Goal: Task Accomplishment & Management: Complete application form

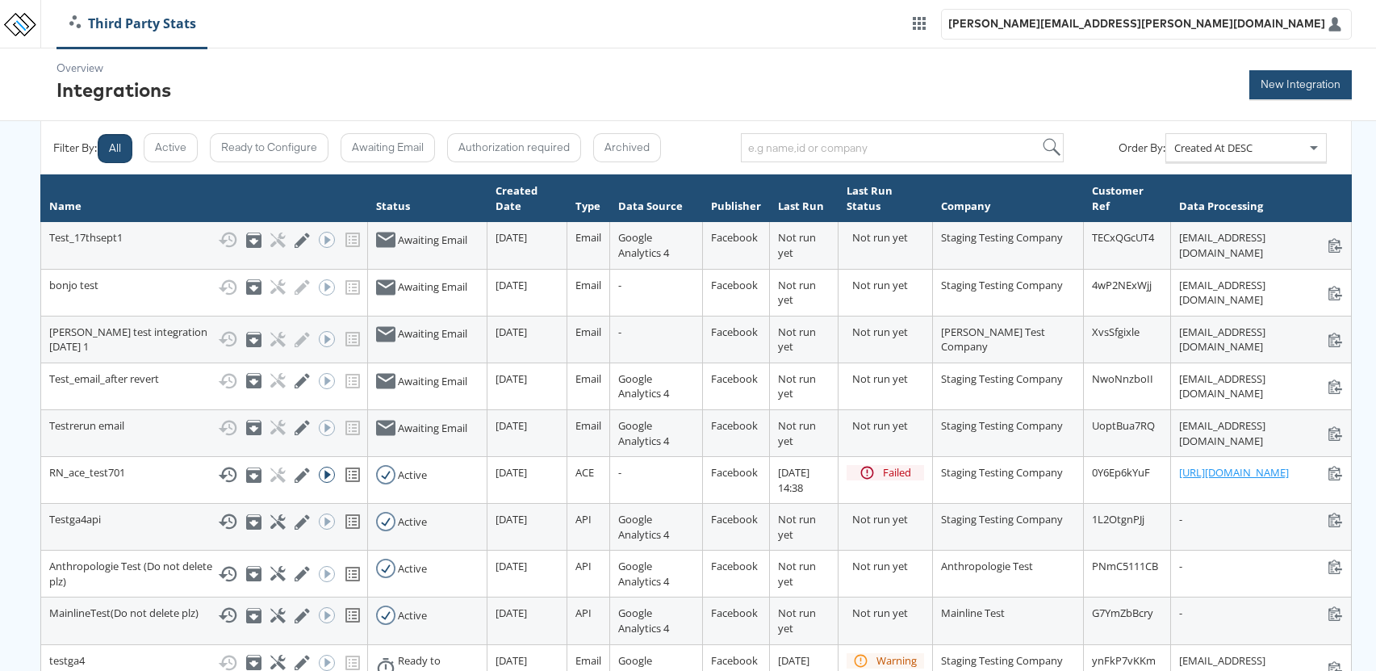
click at [1315, 84] on button "New Integration" at bounding box center [1300, 84] width 103 height 29
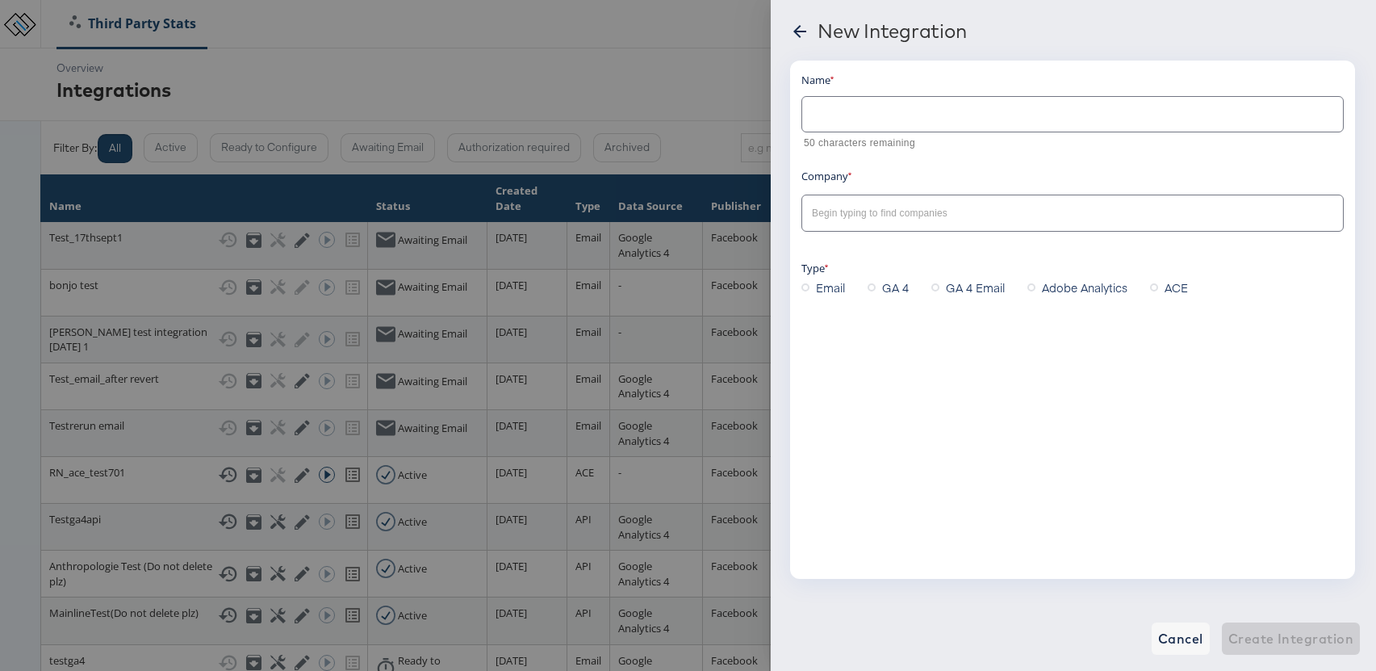
click at [856, 116] on input "text" at bounding box center [1072, 107] width 541 height 35
type input "[PERSON_NAME] test integration [DATE]"
click at [861, 207] on input "text" at bounding box center [1060, 213] width 503 height 19
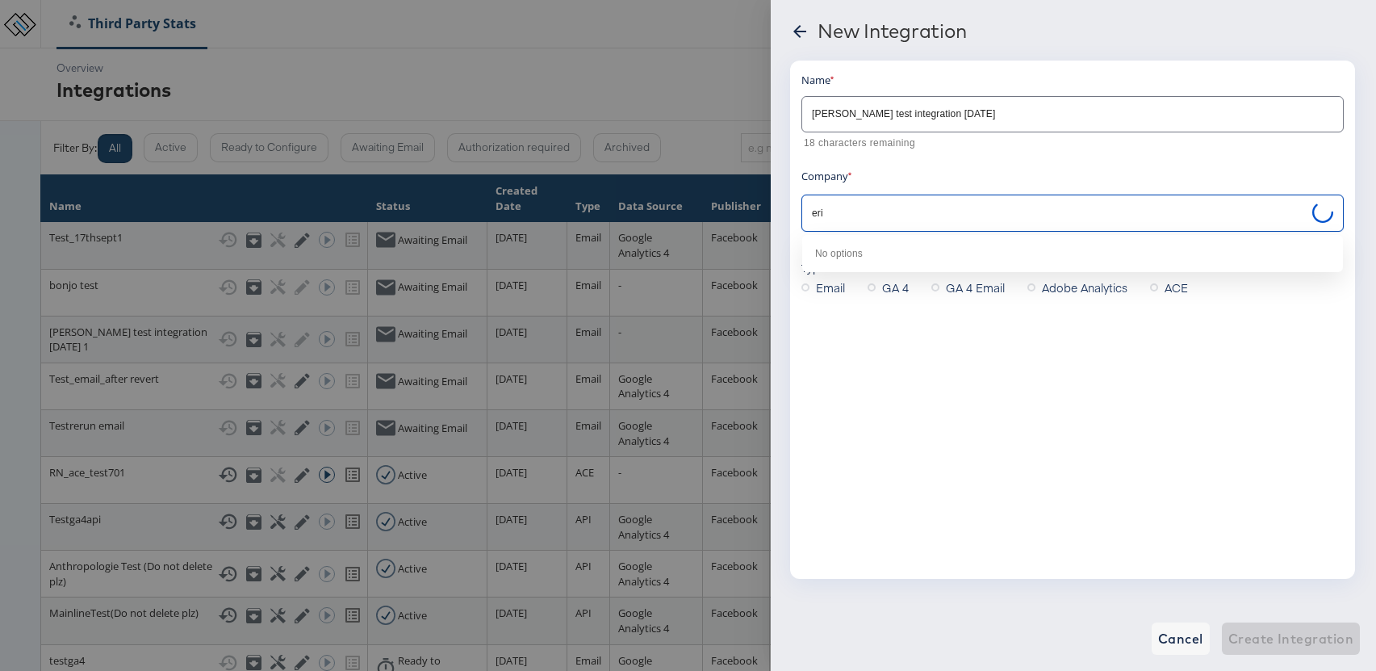
type input "eric"
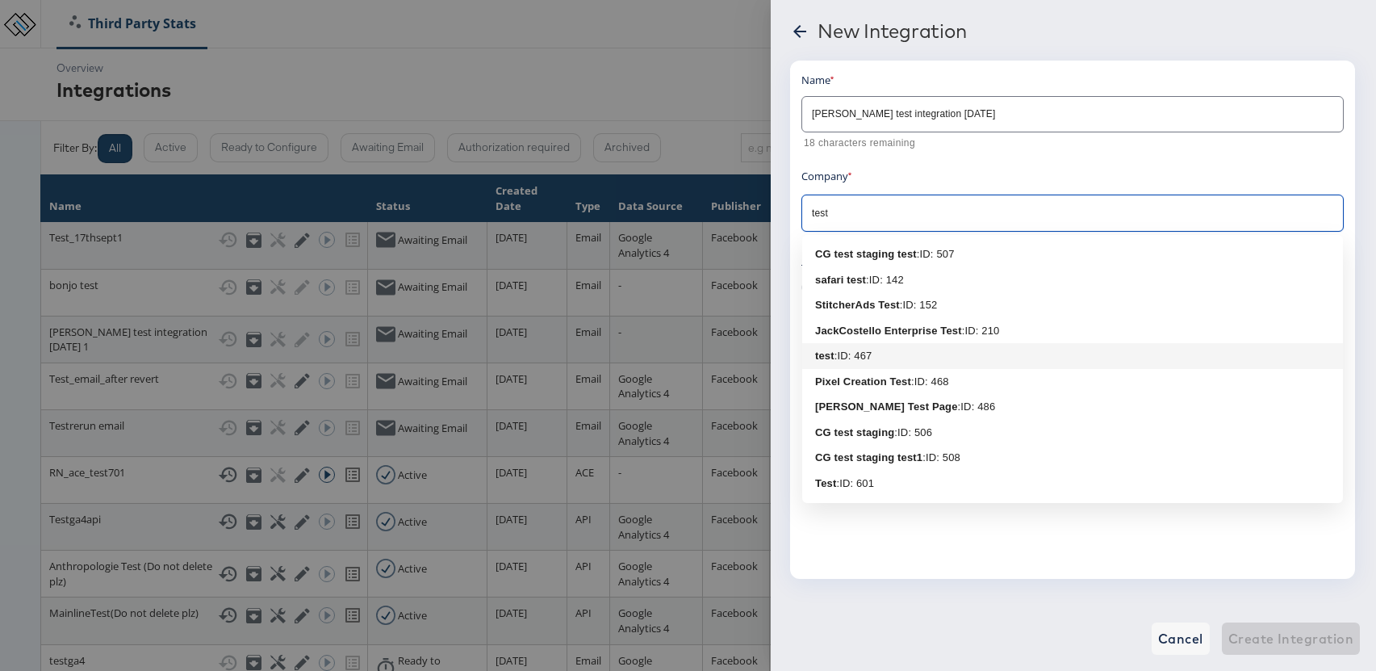
click at [860, 362] on div ": ID: 467" at bounding box center [854, 356] width 38 height 16
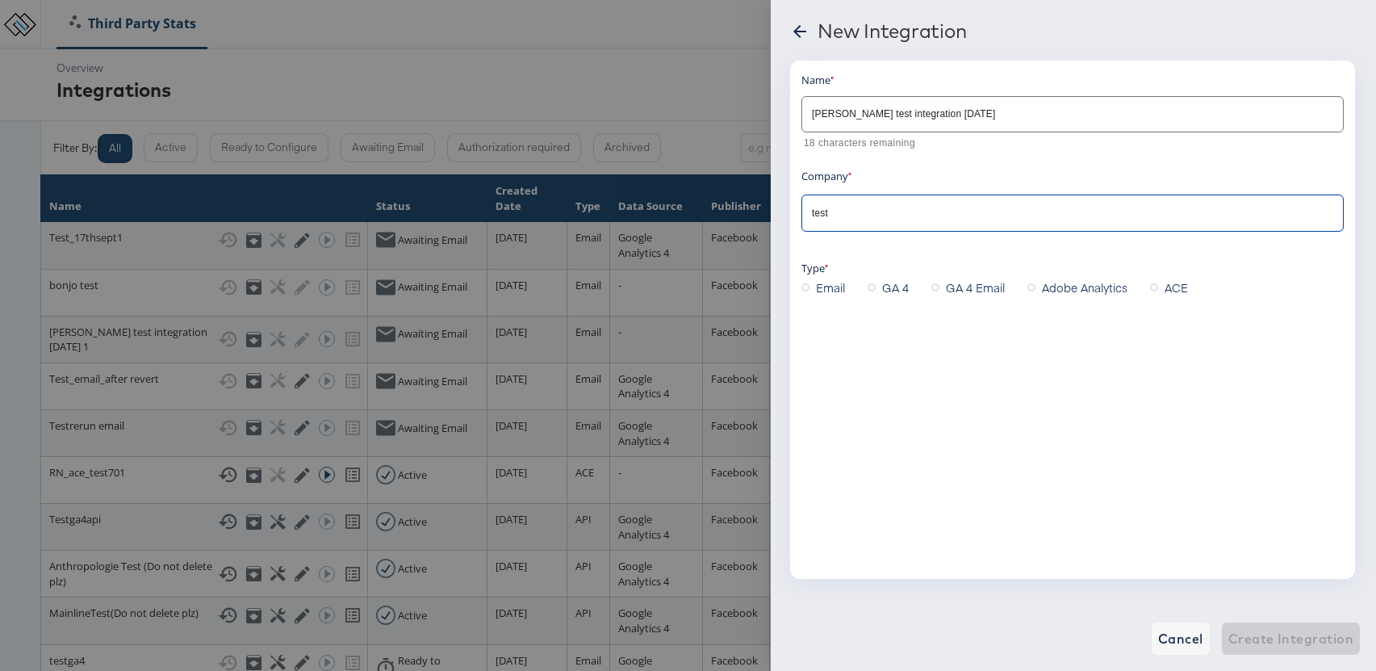
click at [878, 357] on div "Name anusha test integration 17th sep 18 characters remaining Company test Type…" at bounding box center [1072, 320] width 565 height 518
click at [856, 222] on input "test" at bounding box center [1060, 213] width 503 height 19
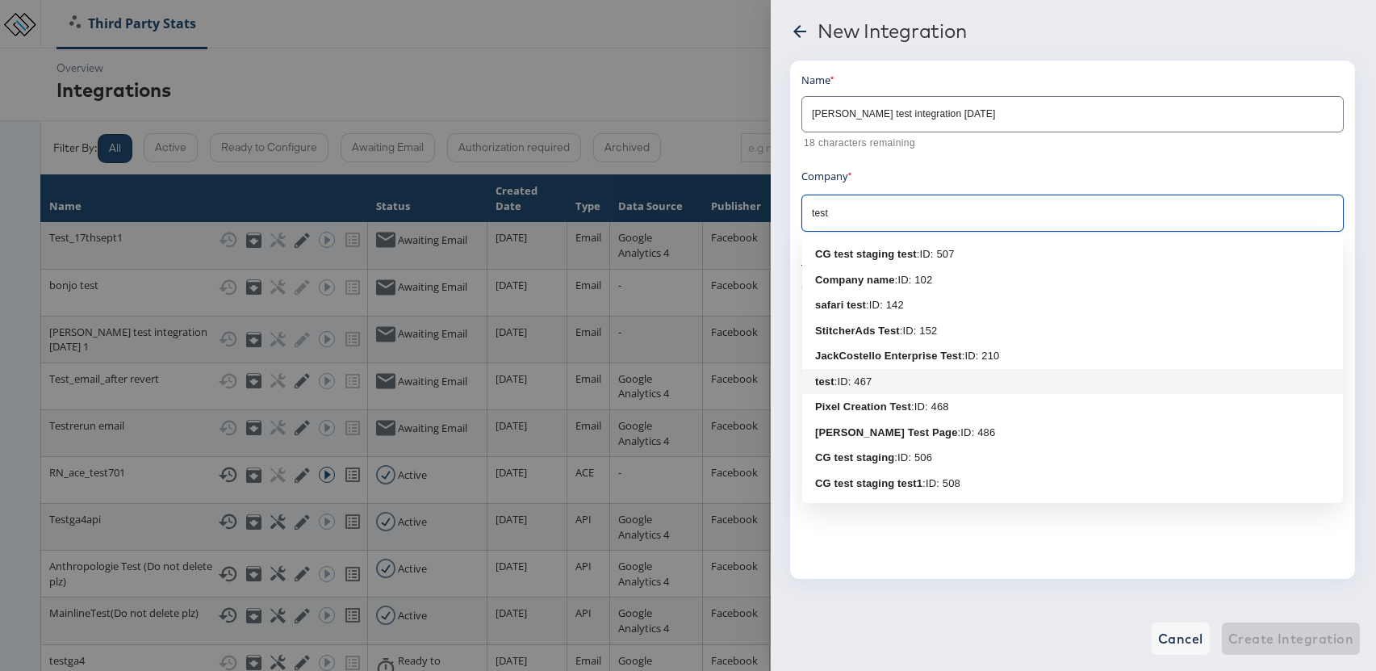
click at [870, 379] on div ": ID: 467" at bounding box center [854, 382] width 38 height 16
click at [876, 210] on input "test" at bounding box center [1060, 213] width 503 height 19
click at [931, 253] on div ": ID: 507" at bounding box center [936, 254] width 38 height 16
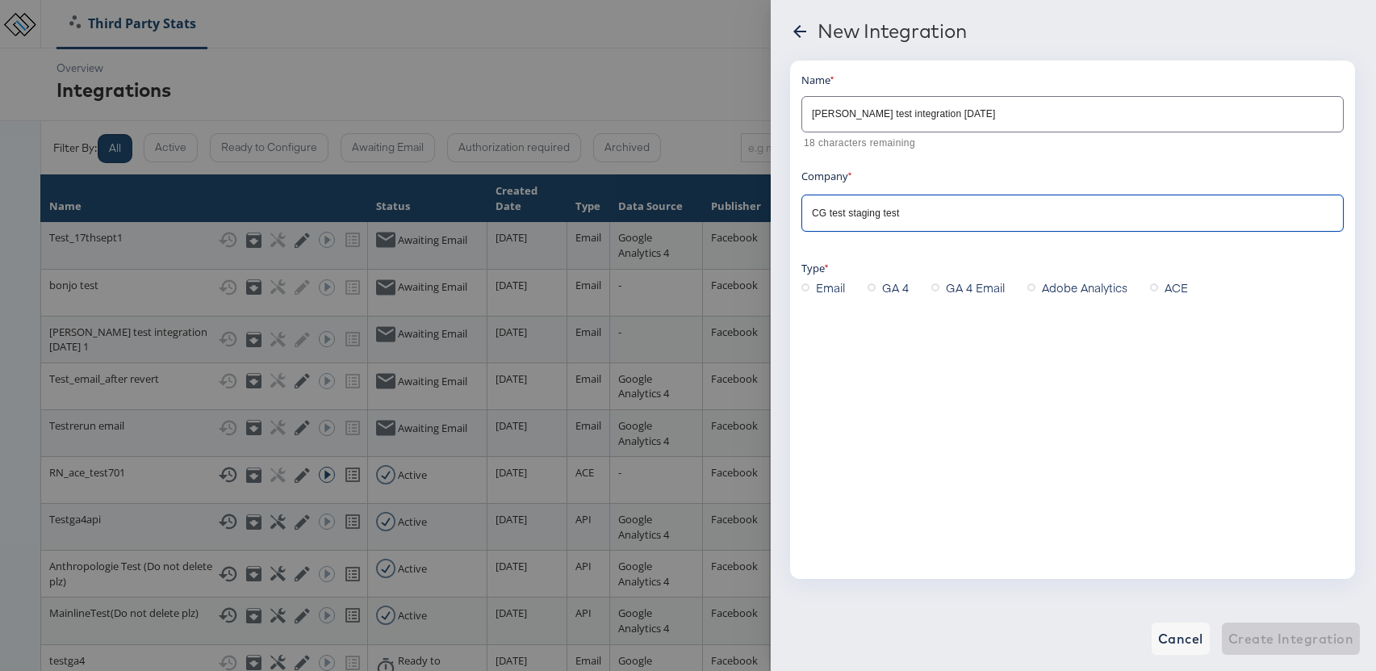
click at [863, 219] on input "CG test staging test" at bounding box center [1060, 213] width 503 height 19
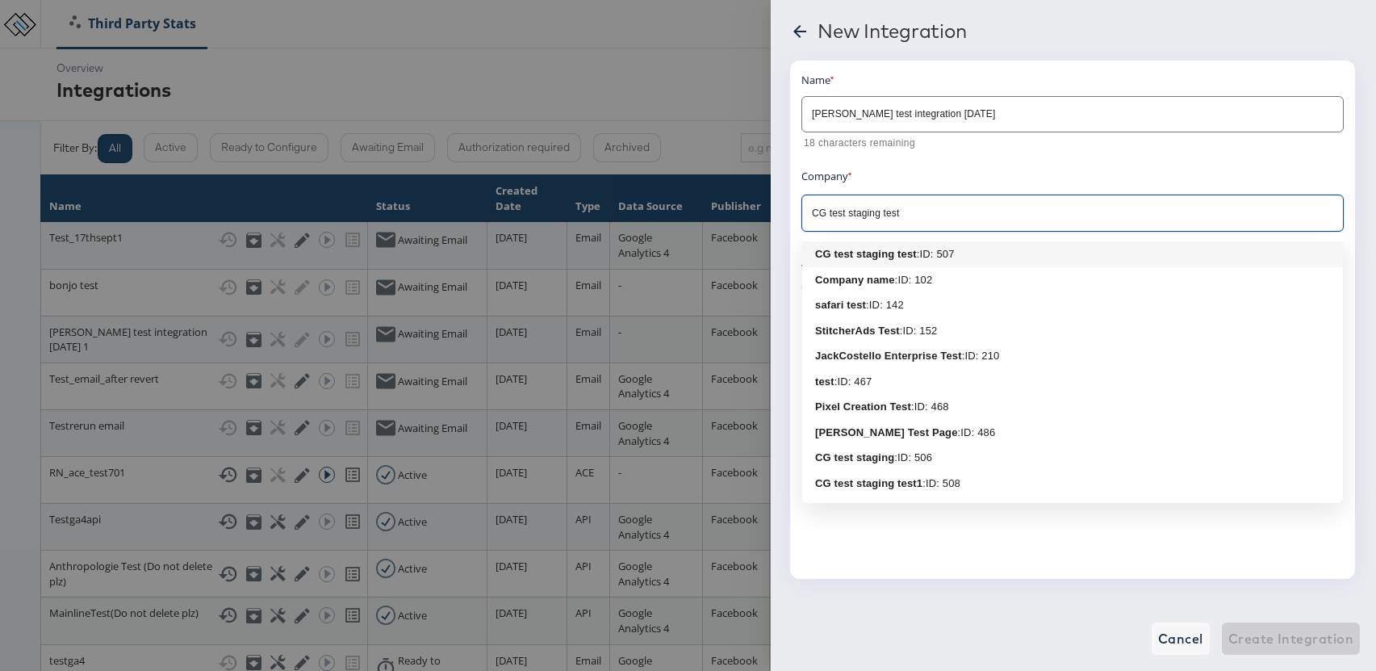
click at [863, 219] on input "CG test staging test" at bounding box center [1060, 213] width 503 height 19
click at [894, 331] on b "StitcherAds Test" at bounding box center [857, 330] width 85 height 12
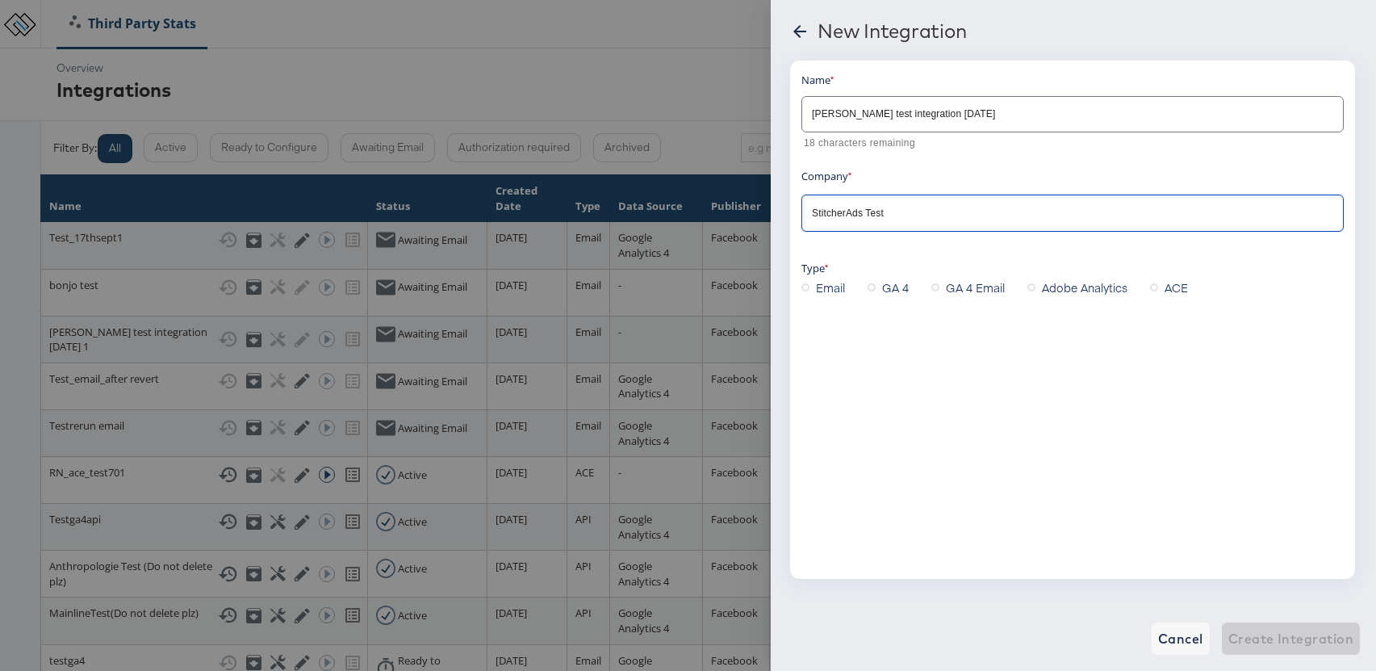
click at [909, 329] on div "Name anusha test integration 17th sep 18 characters remaining Company StitcherA…" at bounding box center [1072, 320] width 565 height 518
click at [806, 287] on icon at bounding box center [805, 287] width 8 height 8
click at [0, 0] on input "Email" at bounding box center [0, 0] width 0 height 0
click at [860, 412] on div at bounding box center [1072, 395] width 542 height 36
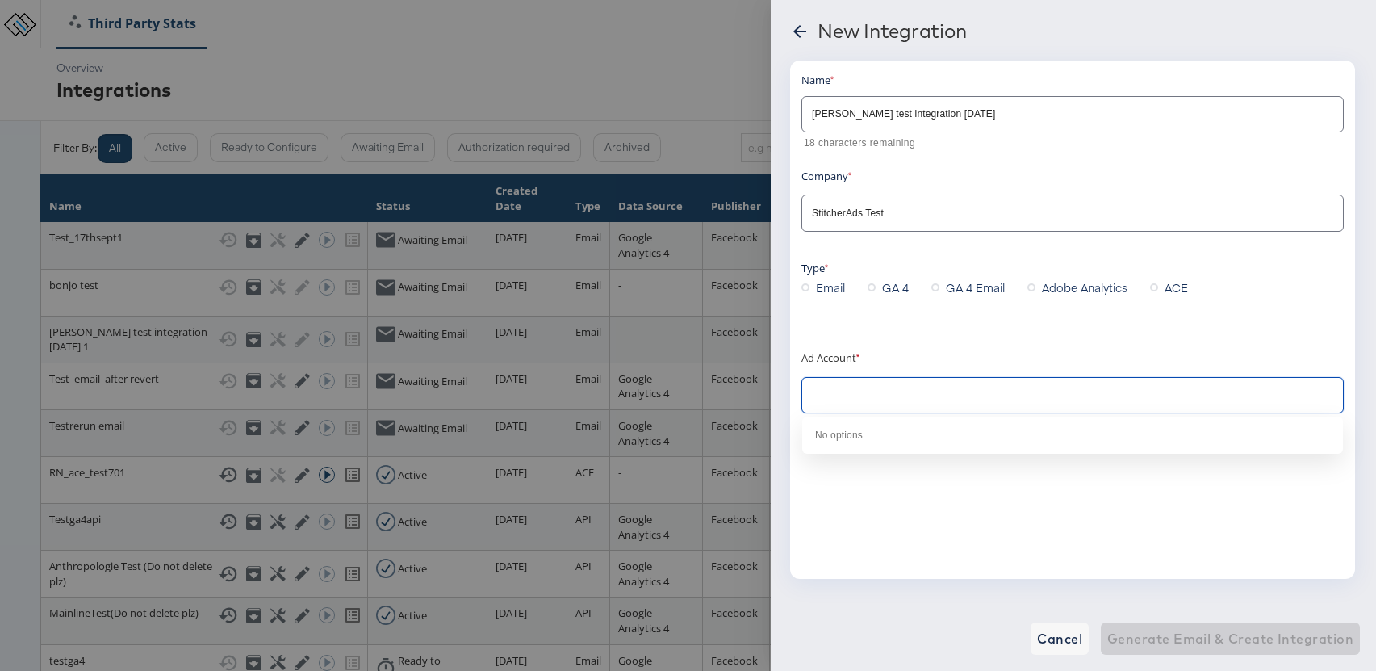
click at [862, 400] on input "text" at bounding box center [1060, 396] width 503 height 19
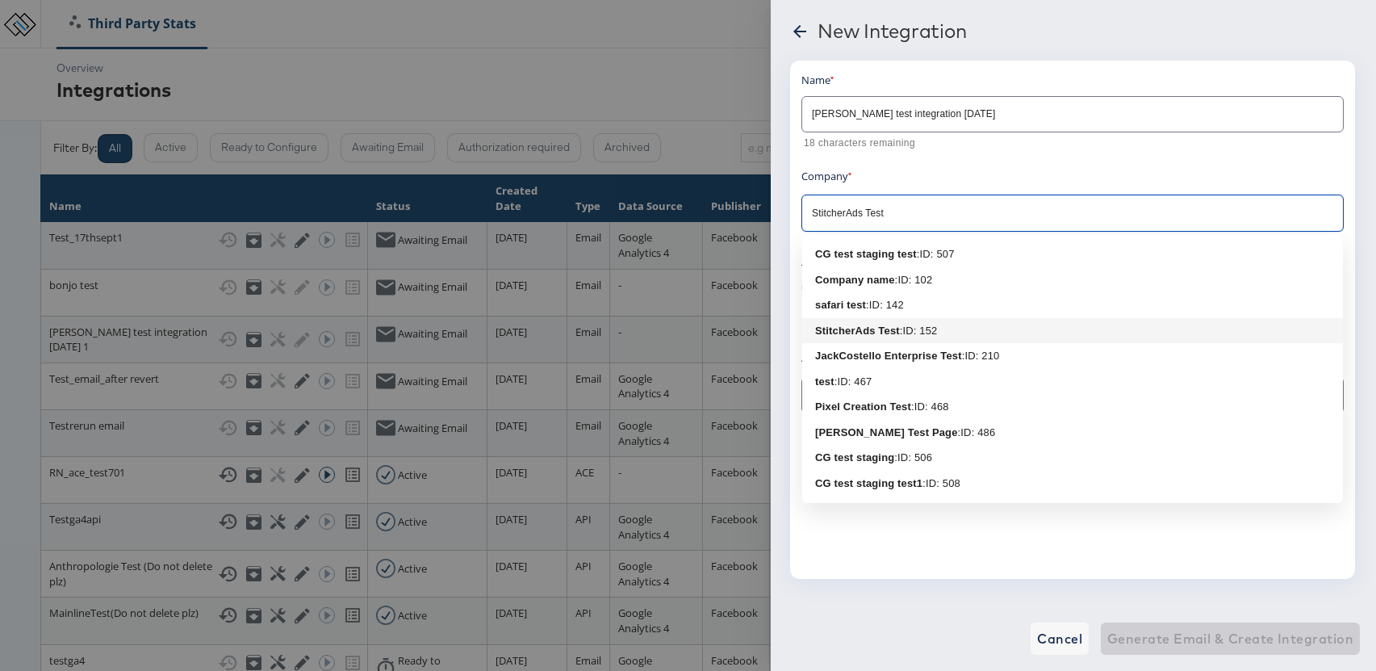
click at [849, 208] on input "StitcherAds Test" at bounding box center [1060, 213] width 503 height 19
click at [881, 279] on b "Company name" at bounding box center [855, 280] width 80 height 12
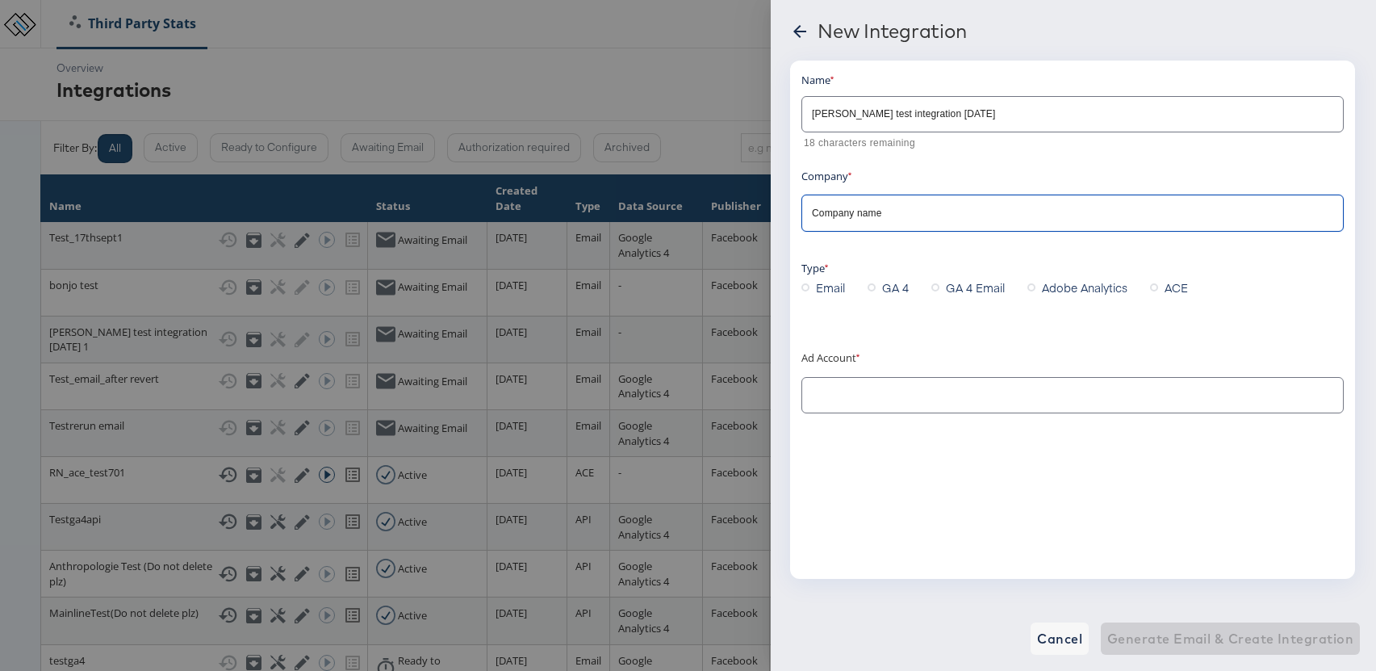
click at [854, 397] on input "text" at bounding box center [1060, 396] width 503 height 19
click at [879, 184] on div "Name anusha test integration 17th sep 18 characters remaining Company Company n…" at bounding box center [1072, 244] width 542 height 345
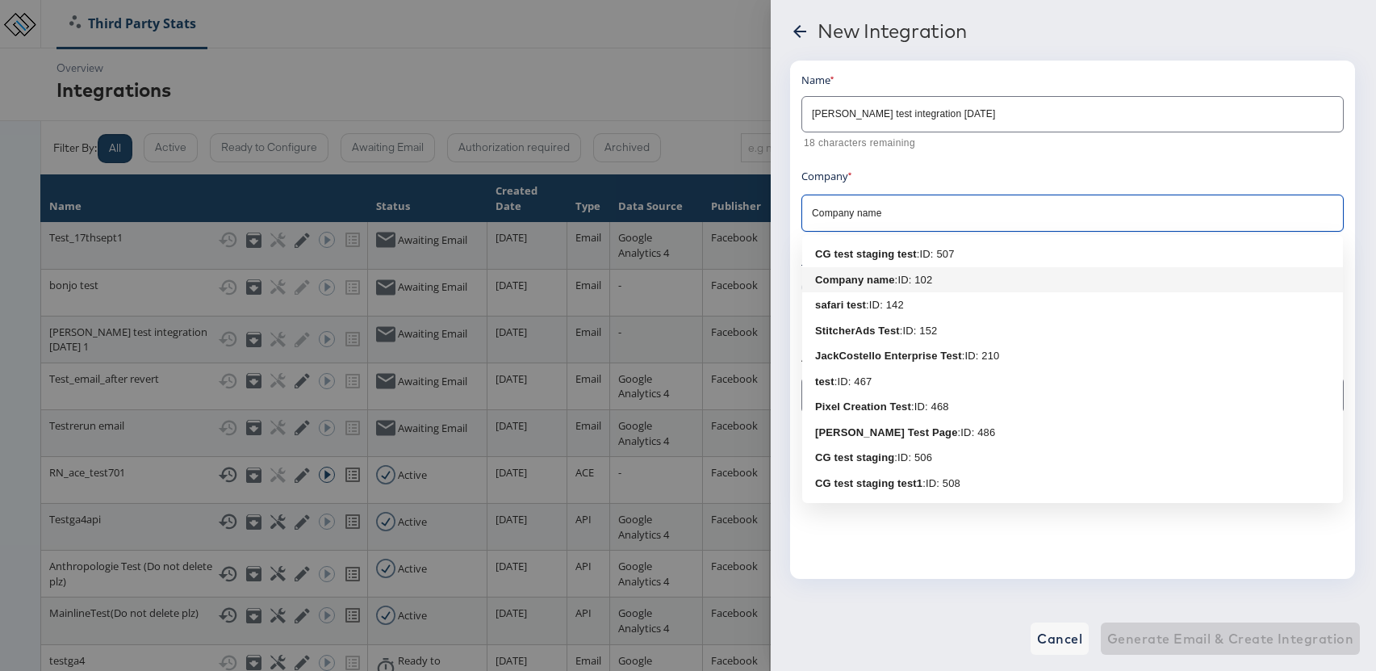
click at [875, 214] on input "Company name" at bounding box center [1060, 213] width 503 height 19
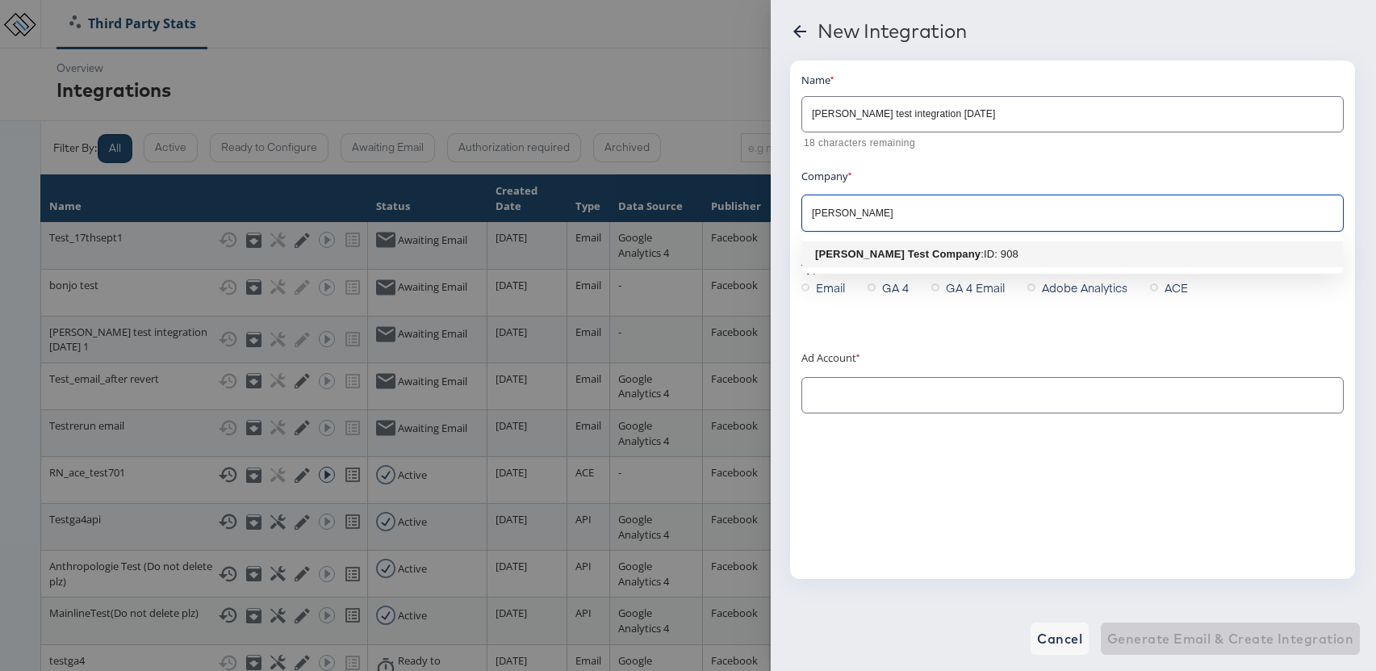
click at [916, 257] on b "[PERSON_NAME] Test Company" at bounding box center [897, 254] width 165 height 12
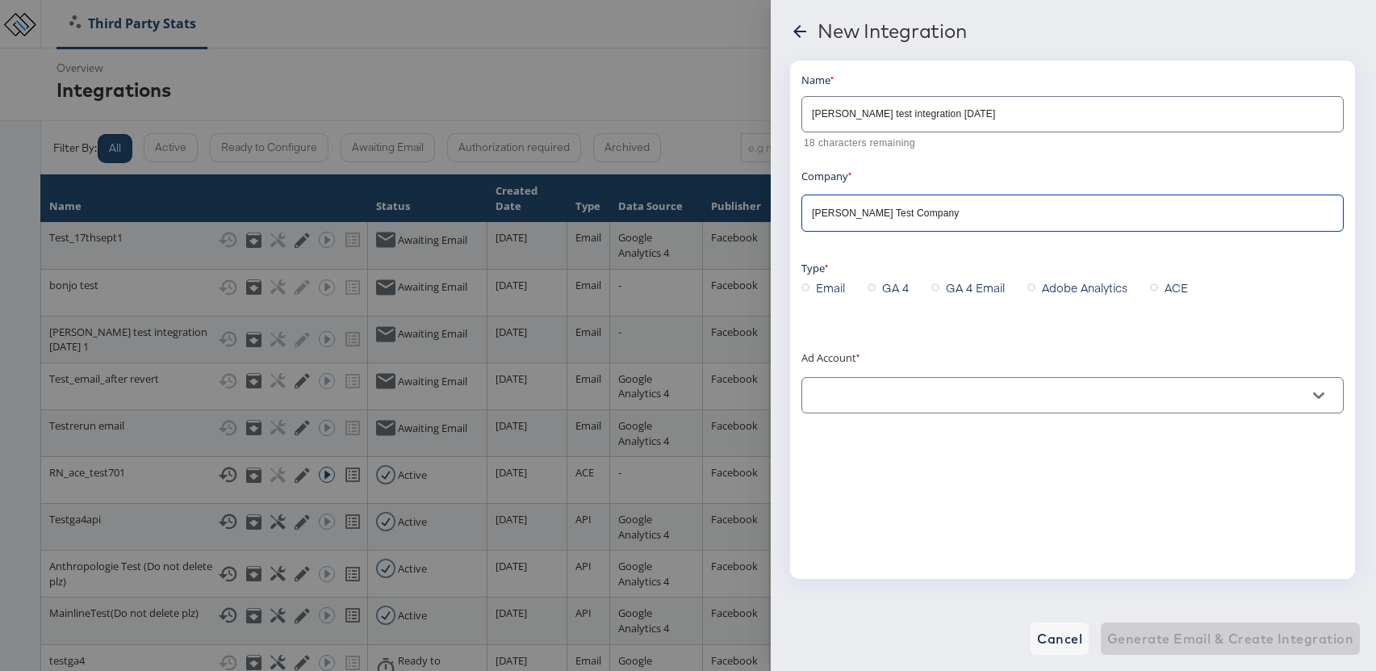
type input "[PERSON_NAME] Test Company"
click at [886, 402] on input "text" at bounding box center [1060, 396] width 503 height 19
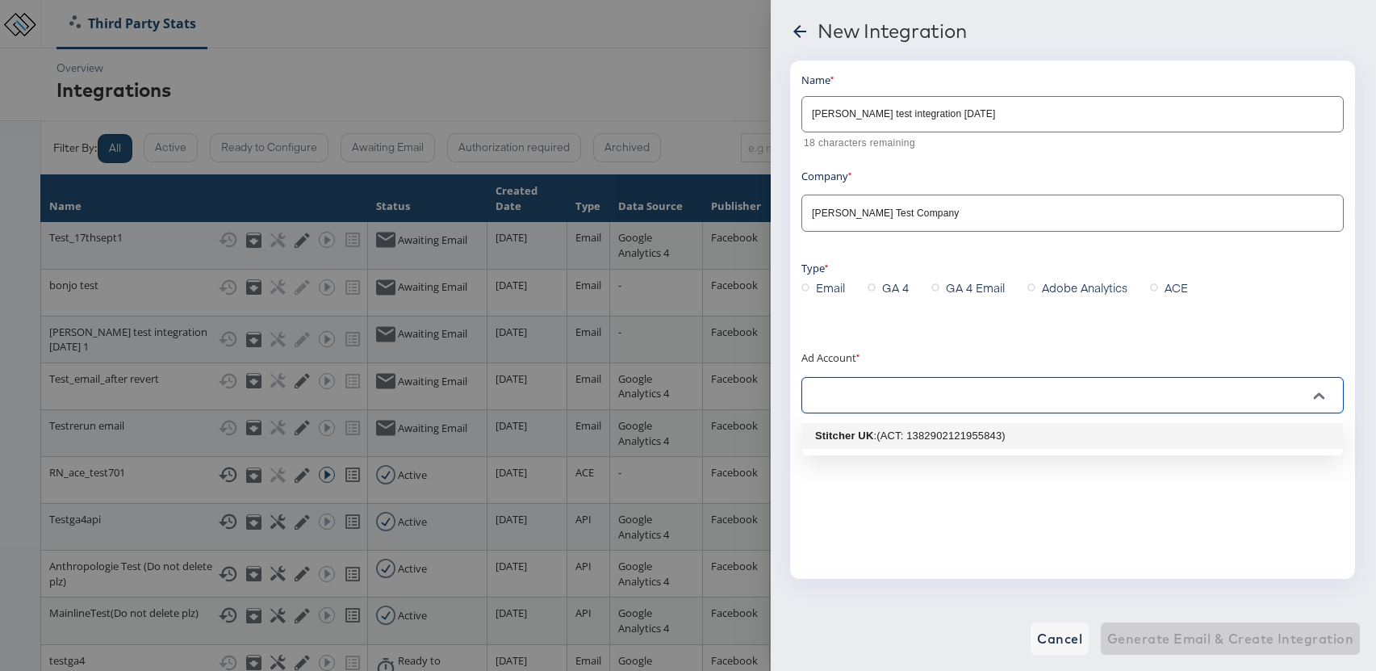
click at [883, 433] on div ": (ACT: 1382902121955843)" at bounding box center [939, 436] width 132 height 16
type input "Stitcher UK: (ACT: 1382902121955843)"
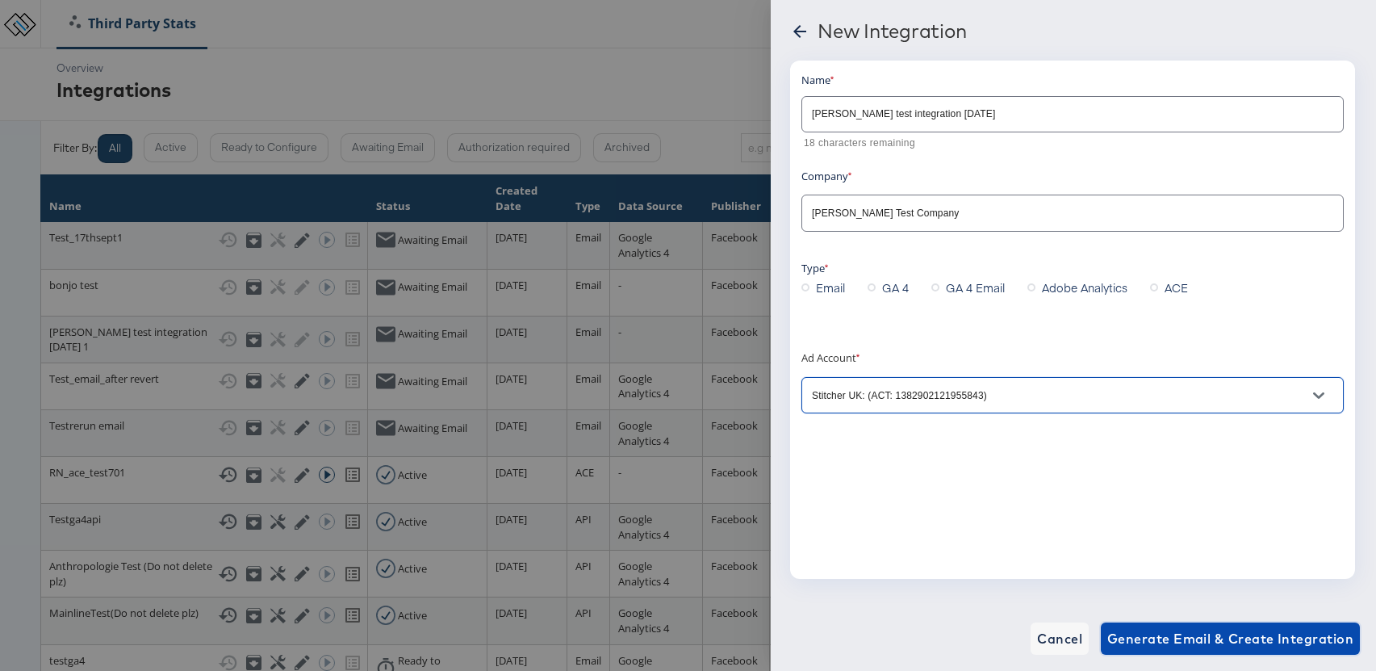
click at [1256, 639] on span "Generate Email & Create Integration" at bounding box center [1230, 638] width 246 height 23
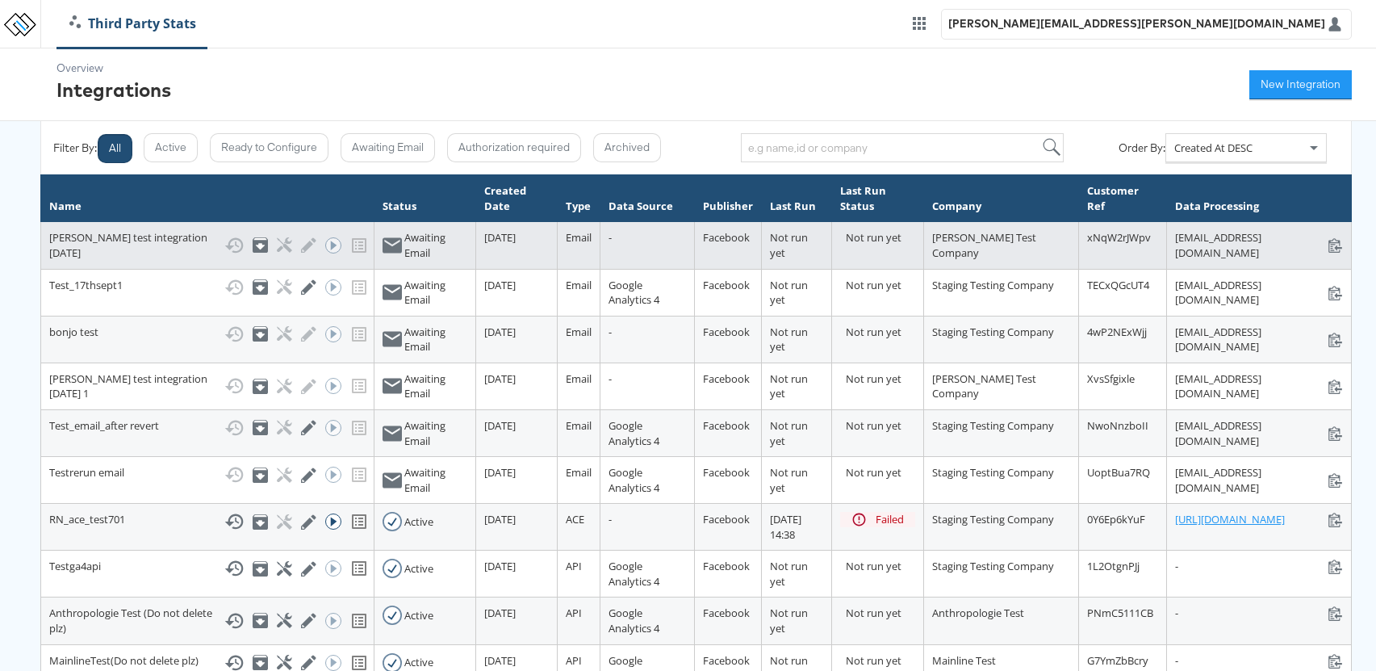
click at [1249, 238] on div "stats+anushatestintegration17thsep_xNqW2rJWpv@stitcherads.com stats+anushatesti…" at bounding box center [1259, 245] width 168 height 30
copy div "[EMAIL_ADDRESS][DOMAIN_NAME]"
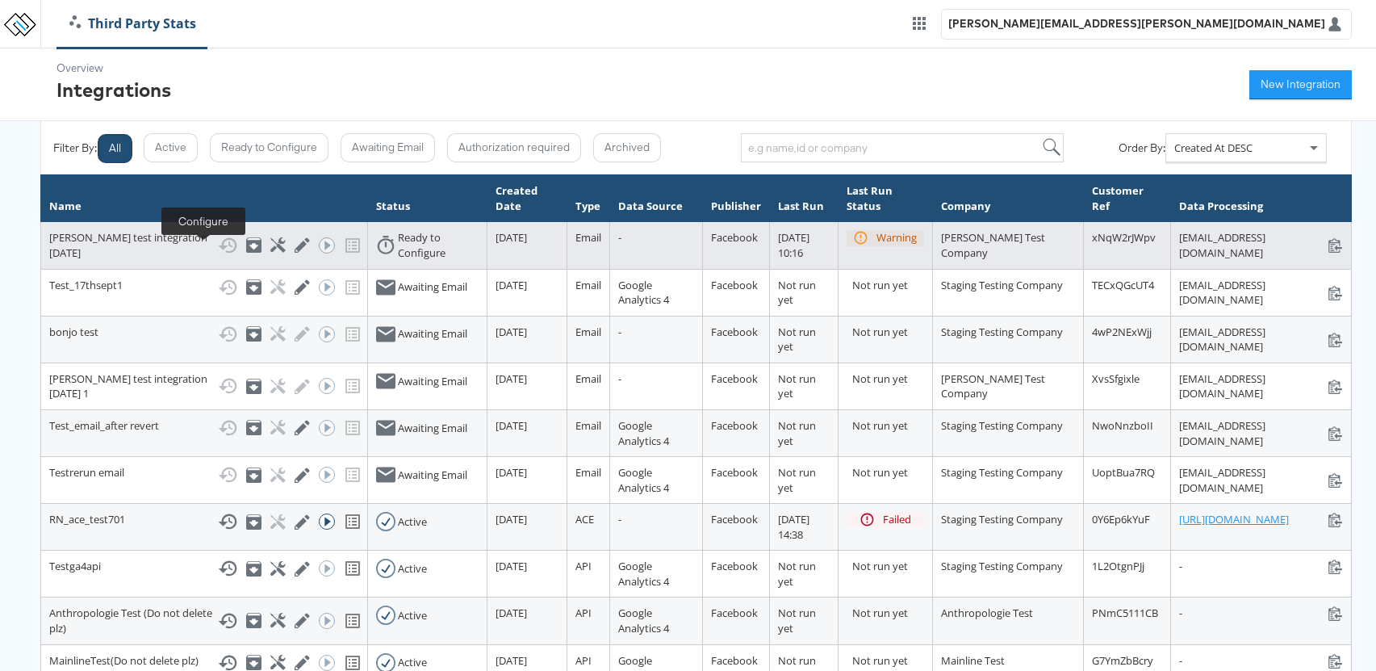
click at [270, 253] on icon at bounding box center [277, 244] width 15 height 15
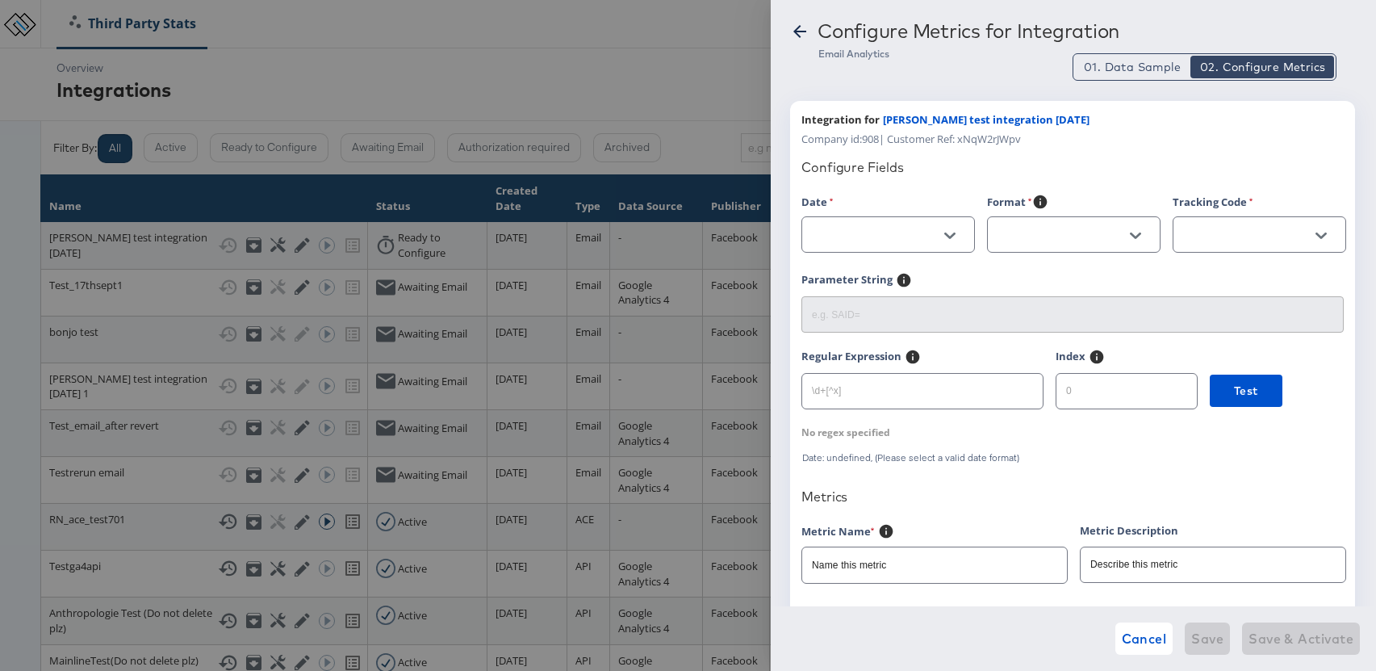
click at [944, 230] on icon "Open" at bounding box center [949, 235] width 11 height 11
click at [866, 280] on li "ad_id" at bounding box center [887, 275] width 172 height 26
type input "ad_id"
click at [1142, 233] on button "Open" at bounding box center [1136, 236] width 24 height 24
click at [1135, 232] on icon "Open" at bounding box center [1135, 235] width 11 height 11
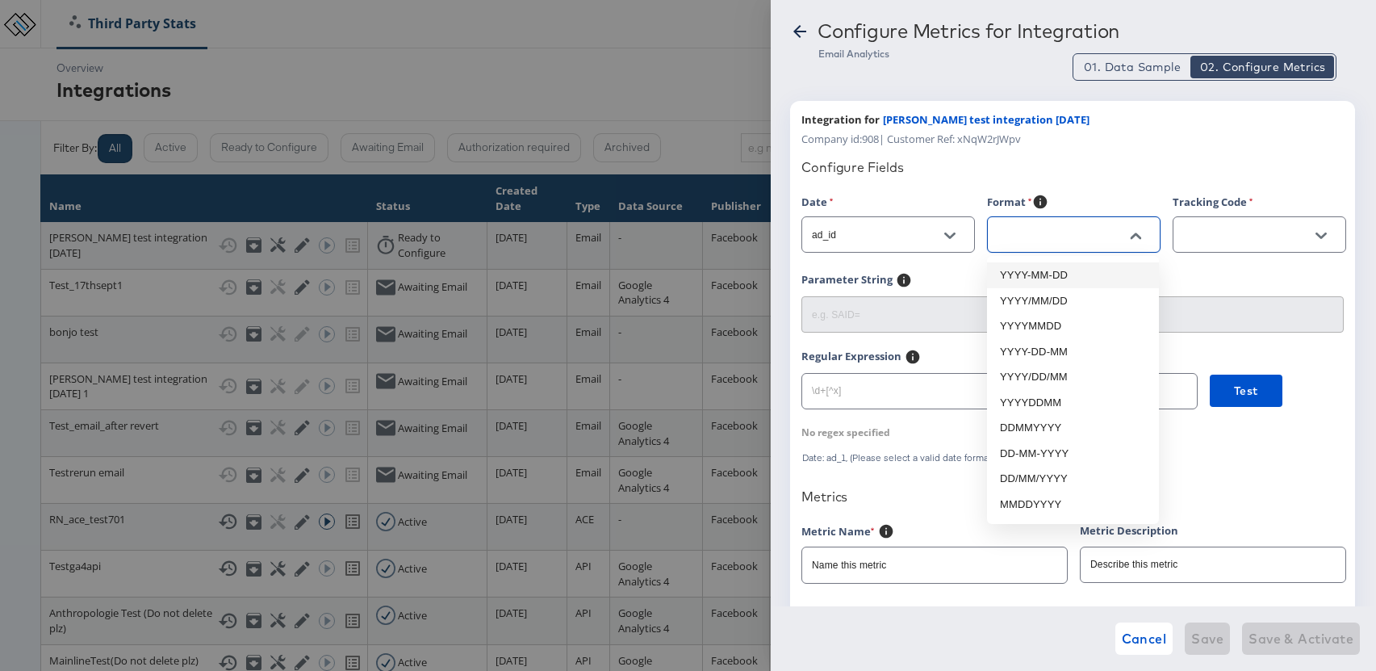
click at [1073, 275] on li "YYYY-MM-DD" at bounding box center [1073, 275] width 172 height 26
type input "YYYY-MM-DD"
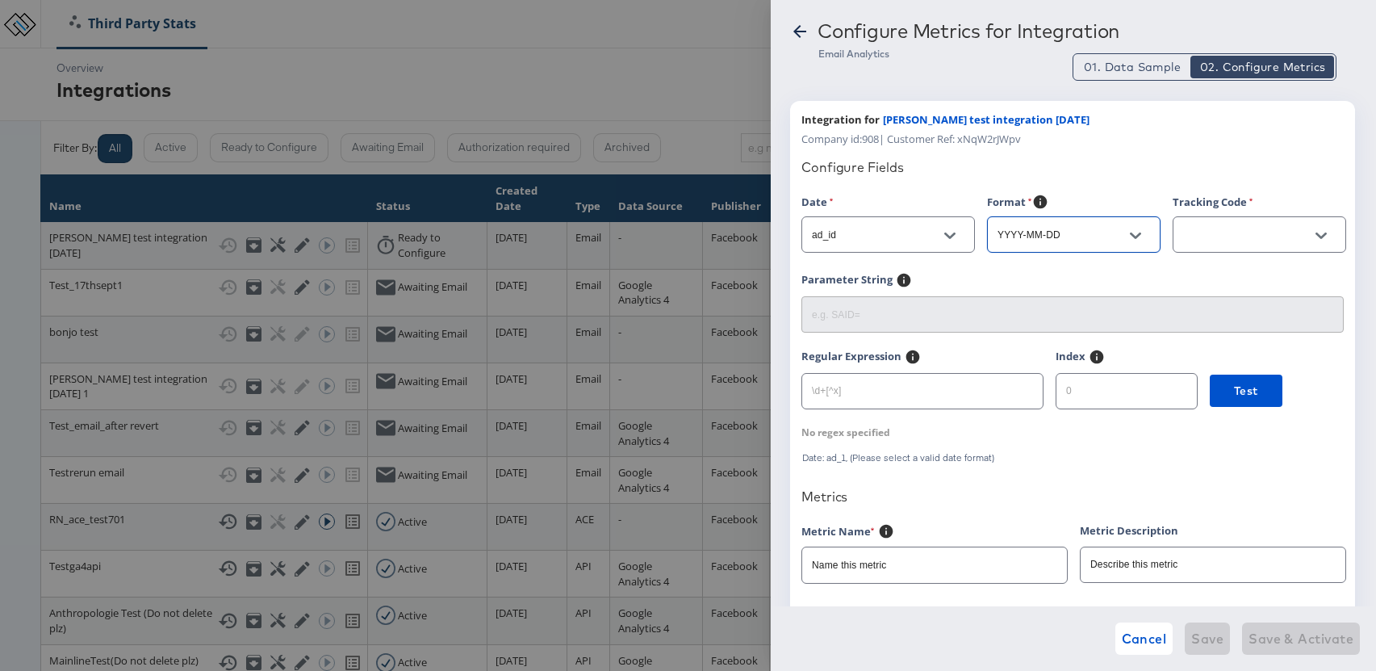
click at [1321, 228] on button "Open" at bounding box center [1321, 236] width 24 height 24
click at [1087, 265] on div "Format YYYY-MM-DD" at bounding box center [1080, 233] width 186 height 79
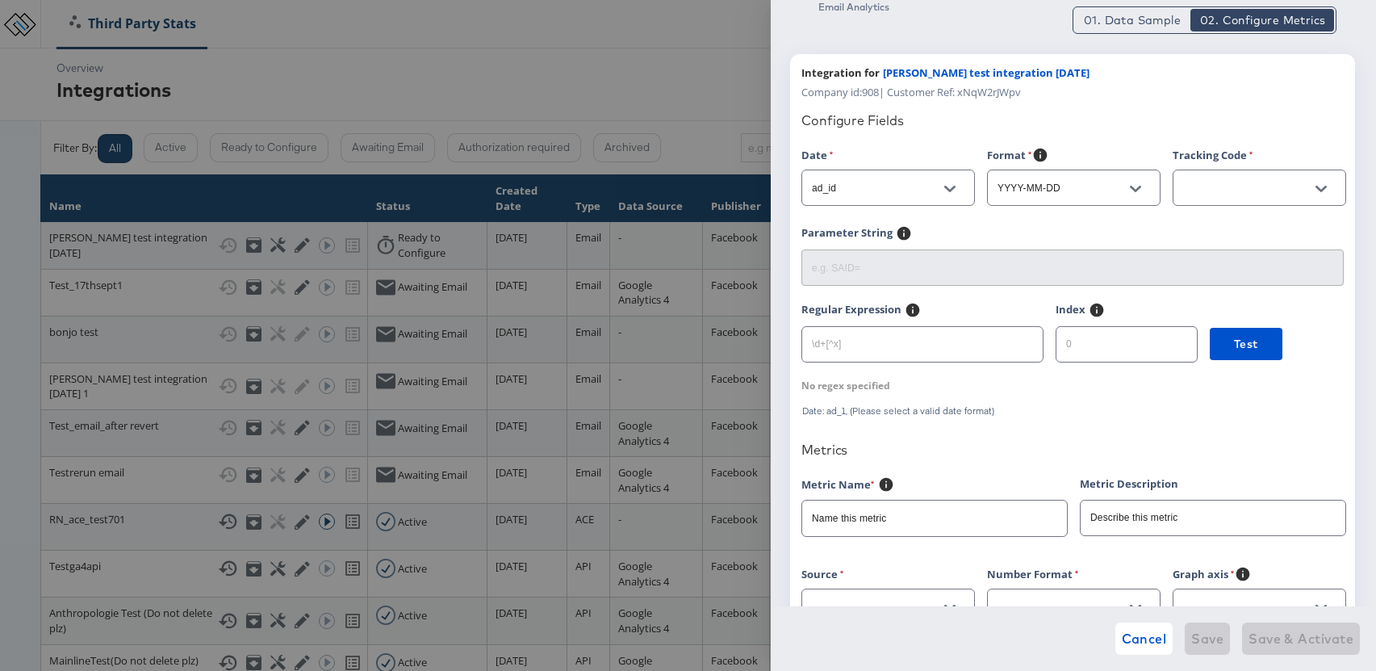
scroll to position [51, 0]
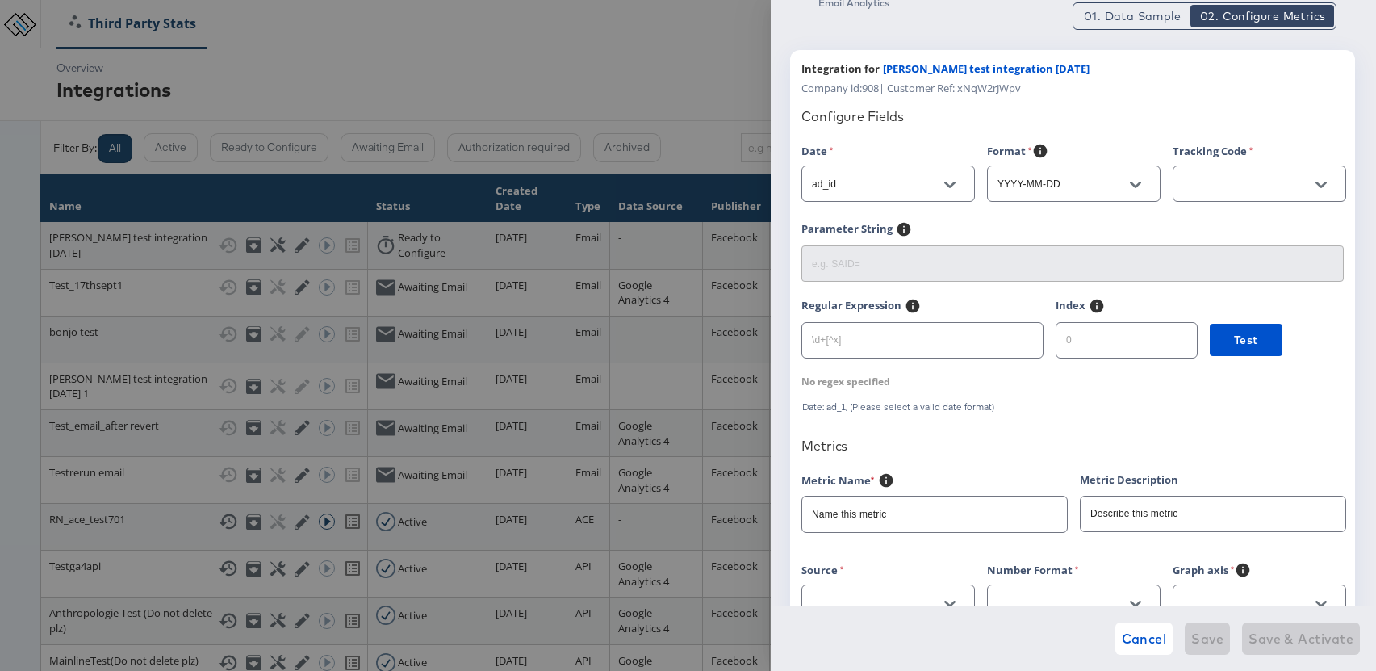
click at [1328, 180] on button "Open" at bounding box center [1321, 185] width 24 height 24
click at [956, 185] on button "Open" at bounding box center [950, 185] width 24 height 24
click at [856, 253] on li "date" at bounding box center [887, 250] width 172 height 26
type input "date"
click at [1322, 184] on icon "Open" at bounding box center [1321, 185] width 11 height 6
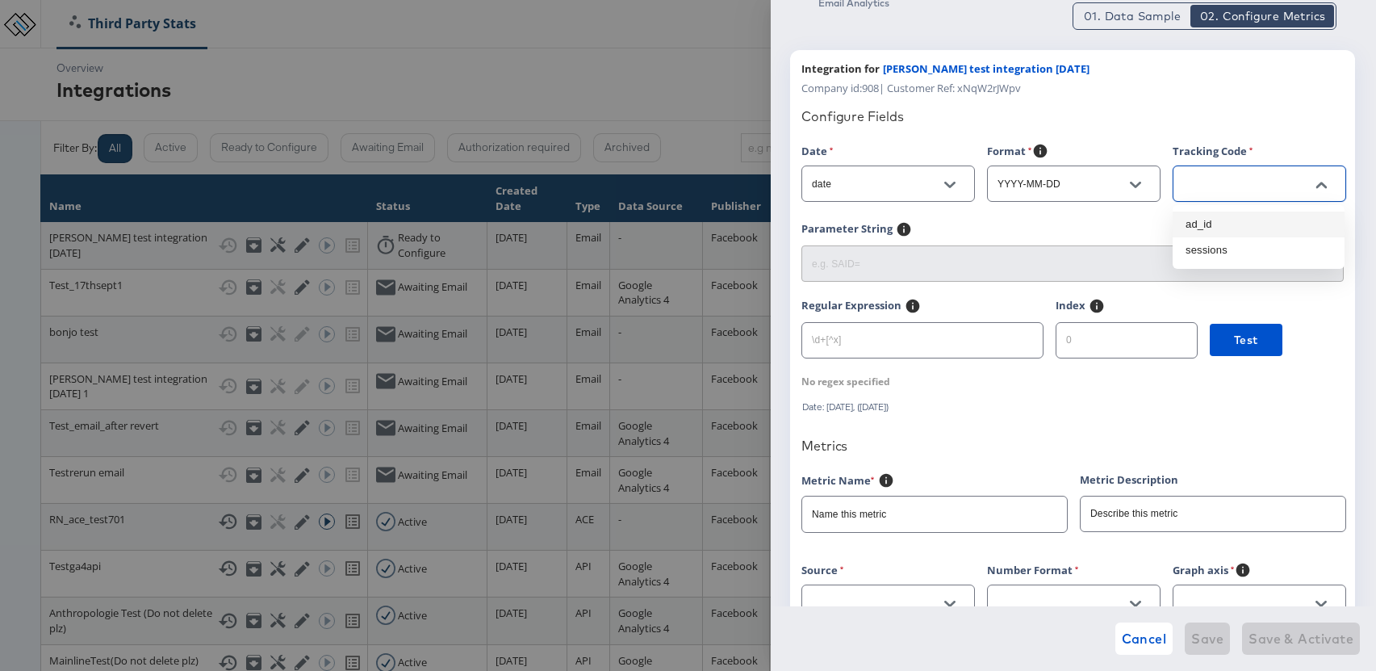
click at [1232, 225] on li "ad_id" at bounding box center [1259, 224] width 172 height 26
type input "ad_id"
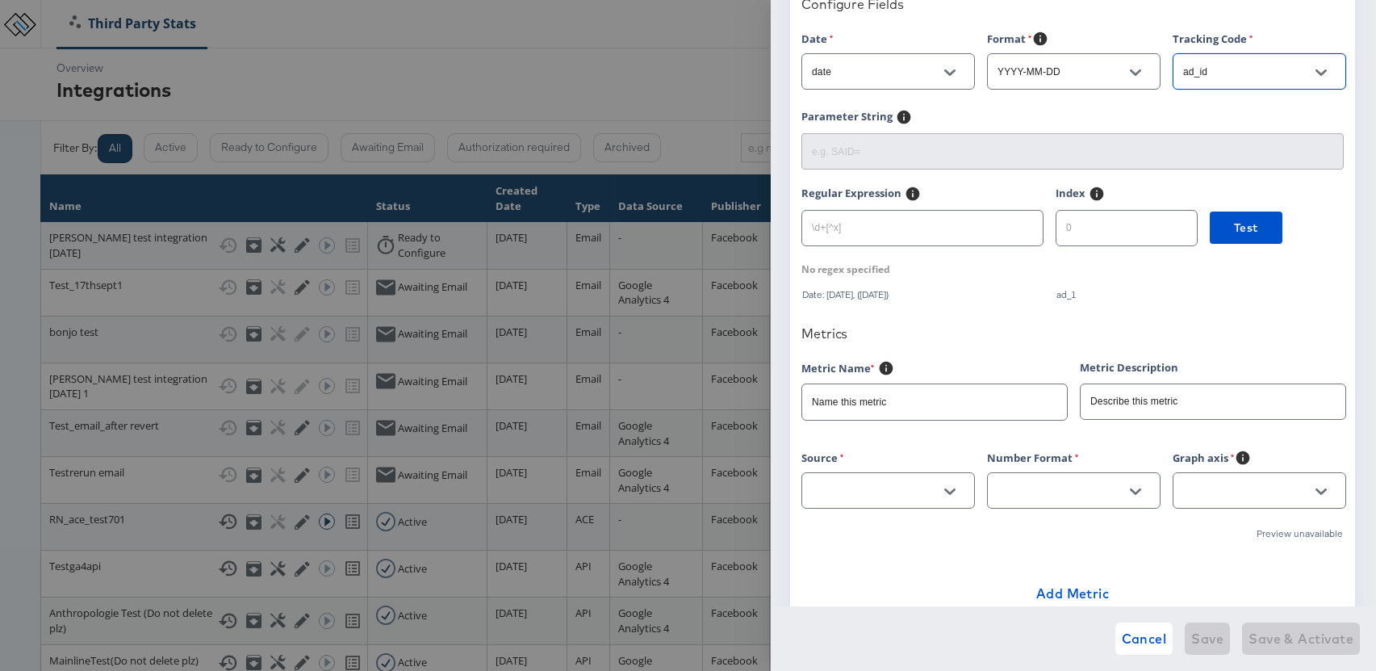
scroll to position [214, 0]
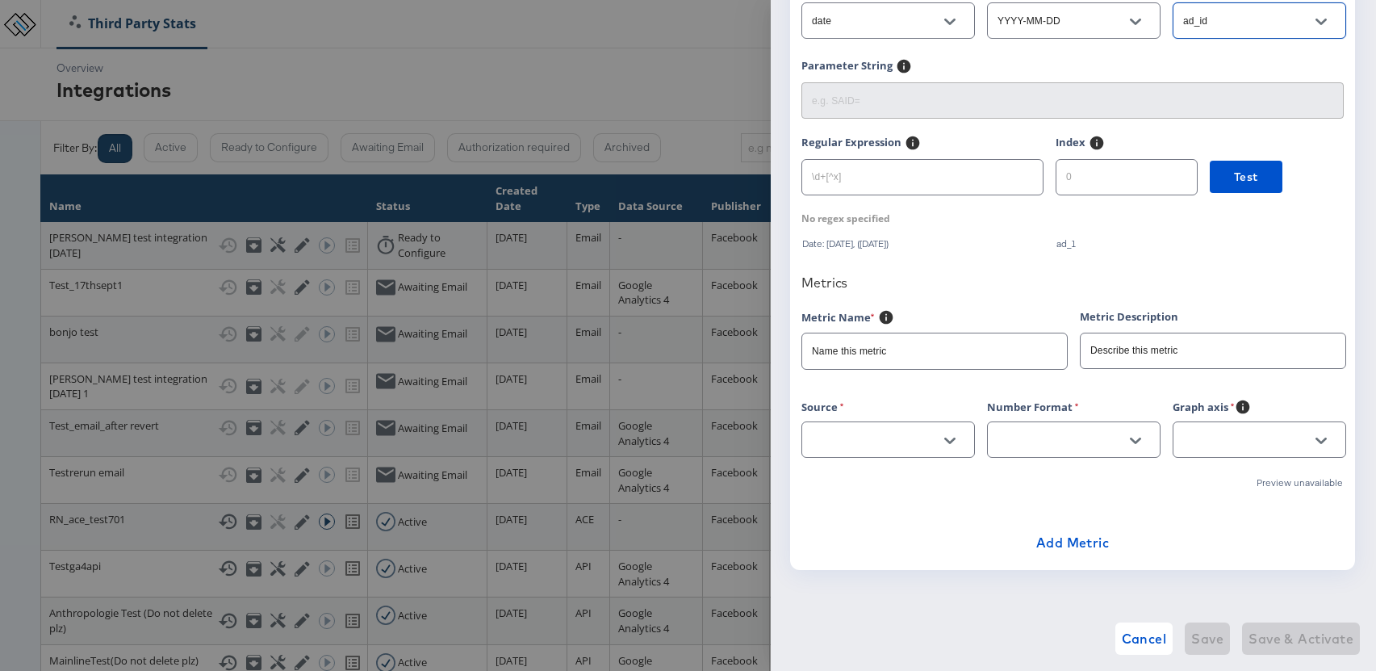
click at [852, 358] on input "Name this metric" at bounding box center [934, 344] width 265 height 35
click at [831, 445] on input "text" at bounding box center [876, 440] width 134 height 19
click at [837, 479] on li "sessions" at bounding box center [887, 480] width 172 height 26
type input "sessions"
click at [860, 352] on input "Name this metric" at bounding box center [934, 344] width 265 height 35
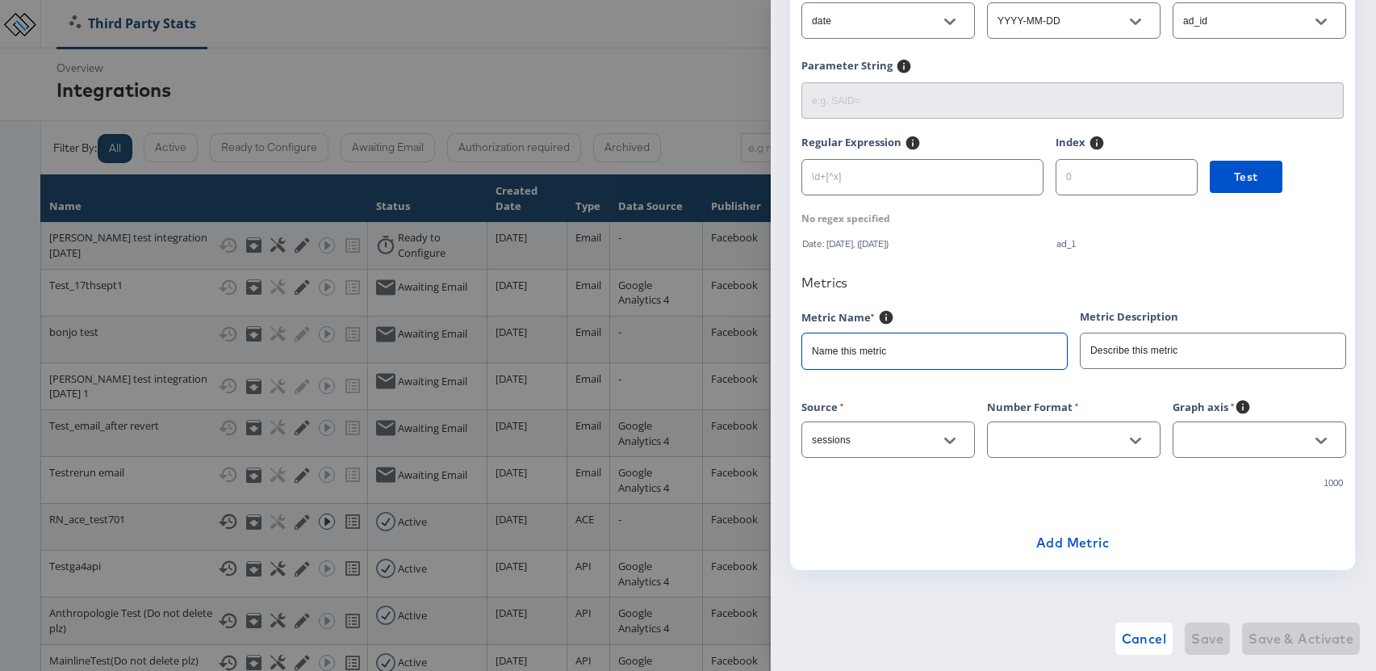
click at [894, 348] on input "Name this metric" at bounding box center [934, 344] width 265 height 35
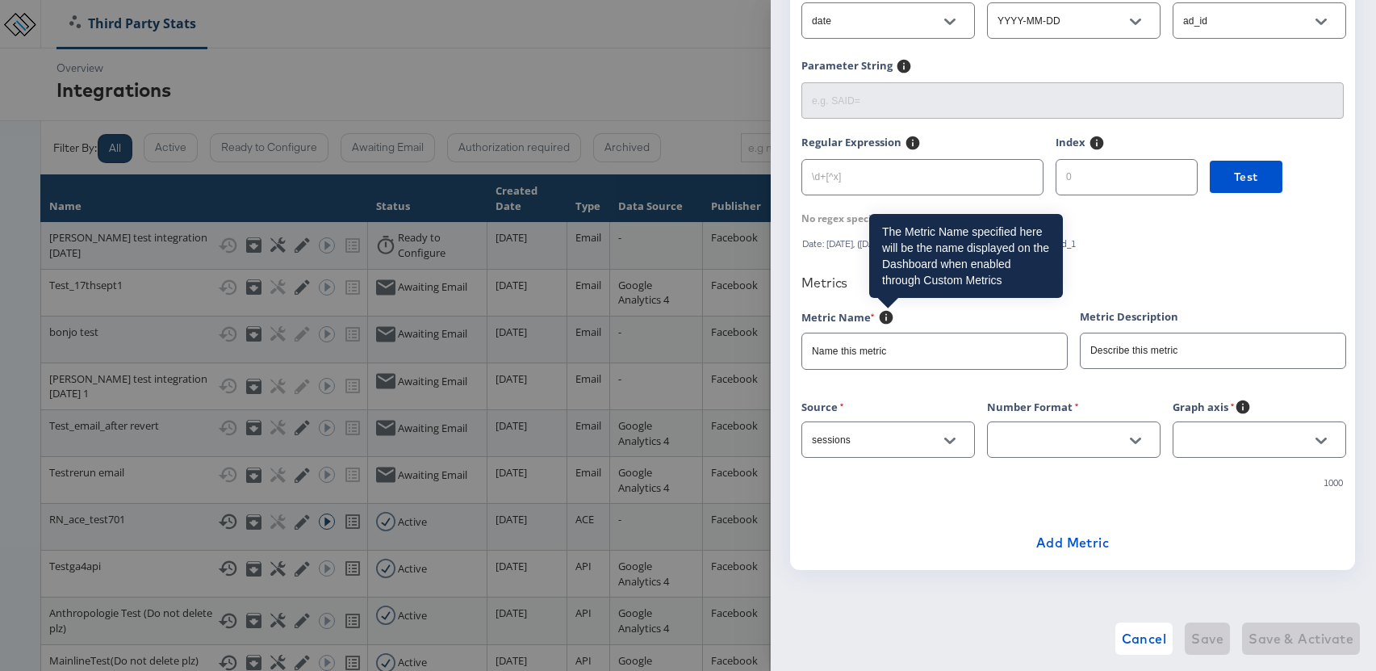
click at [885, 319] on icon at bounding box center [887, 317] width 14 height 14
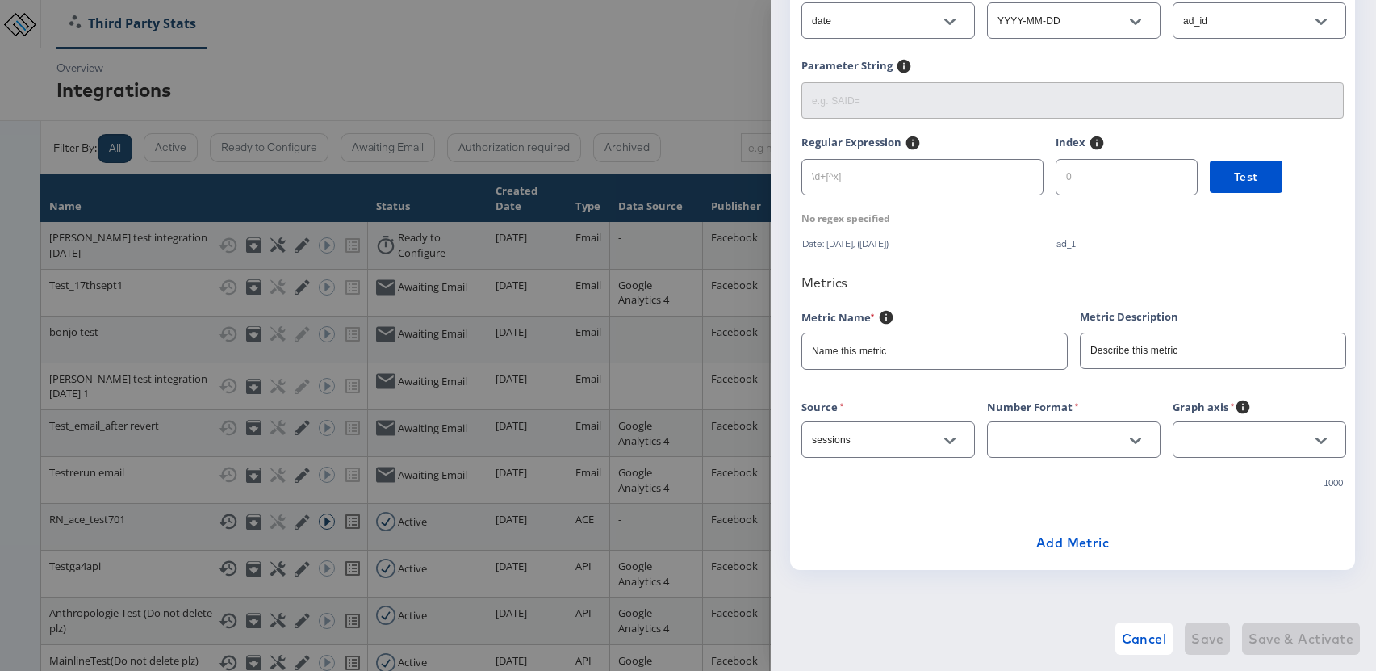
click at [899, 355] on input "Name this metric" at bounding box center [934, 344] width 265 height 35
type input "N"
type input "Sessions"
click at [1135, 352] on input "Describe this metric" at bounding box center [1213, 344] width 265 height 35
drag, startPoint x: 1197, startPoint y: 350, endPoint x: 1025, endPoint y: 357, distance: 172.0
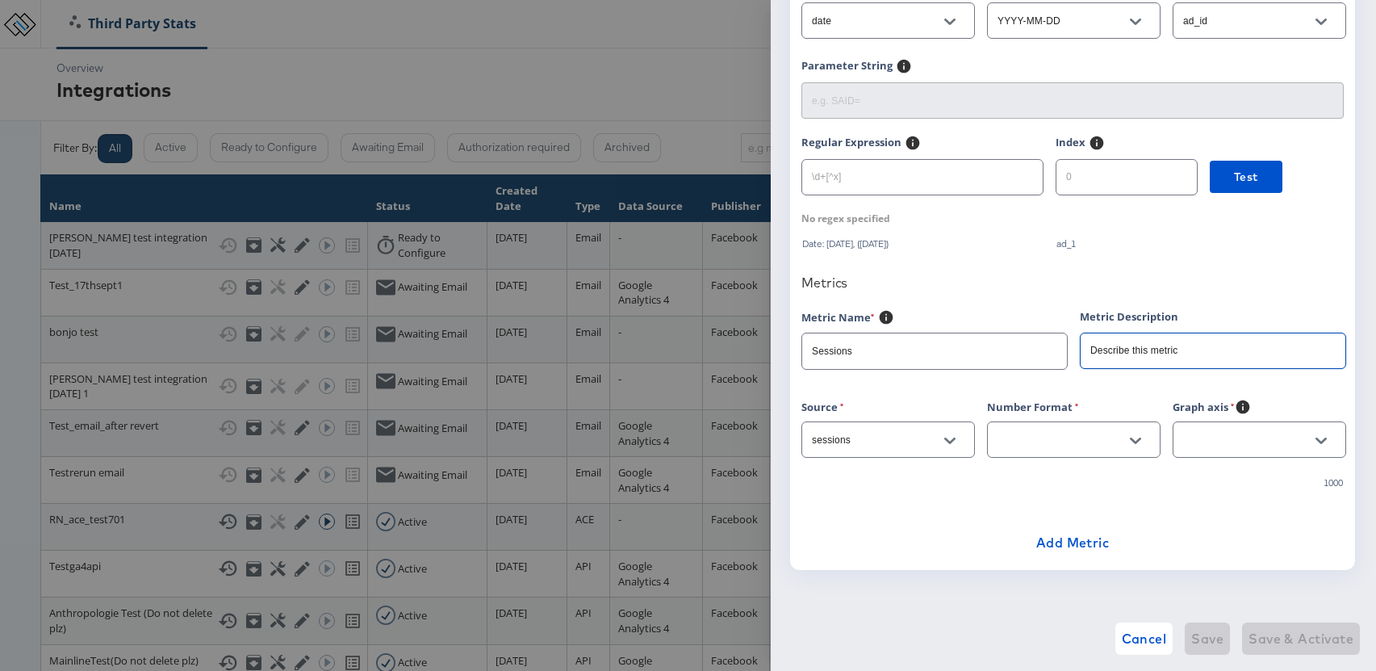
click at [1025, 357] on div "Metric Name Sessions Metric Description Describe this metric" at bounding box center [1079, 347] width 557 height 77
click at [1132, 440] on icon "Open" at bounding box center [1135, 440] width 11 height 6
type input "Sessions"
click at [1137, 435] on icon "Open" at bounding box center [1135, 440] width 11 height 11
click at [1049, 505] on li "1,212" at bounding box center [1073, 506] width 172 height 26
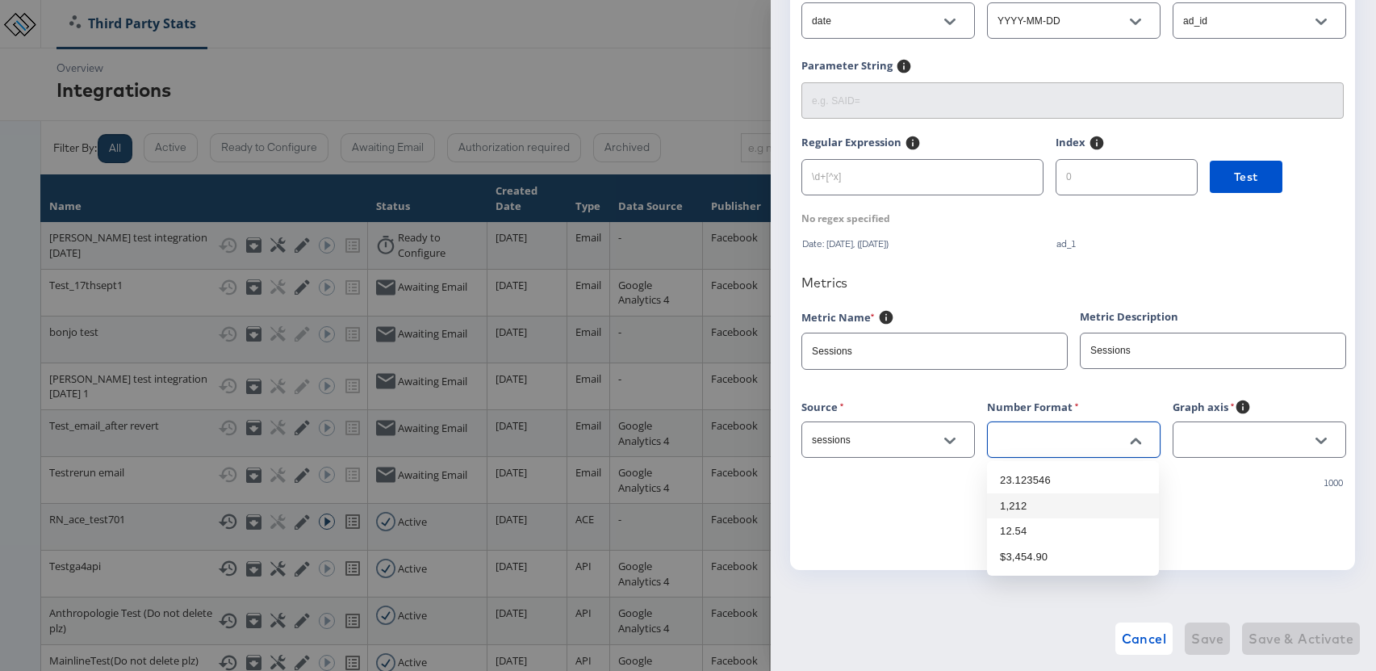
type input "1,212"
click at [1318, 439] on icon "Open" at bounding box center [1321, 440] width 11 height 6
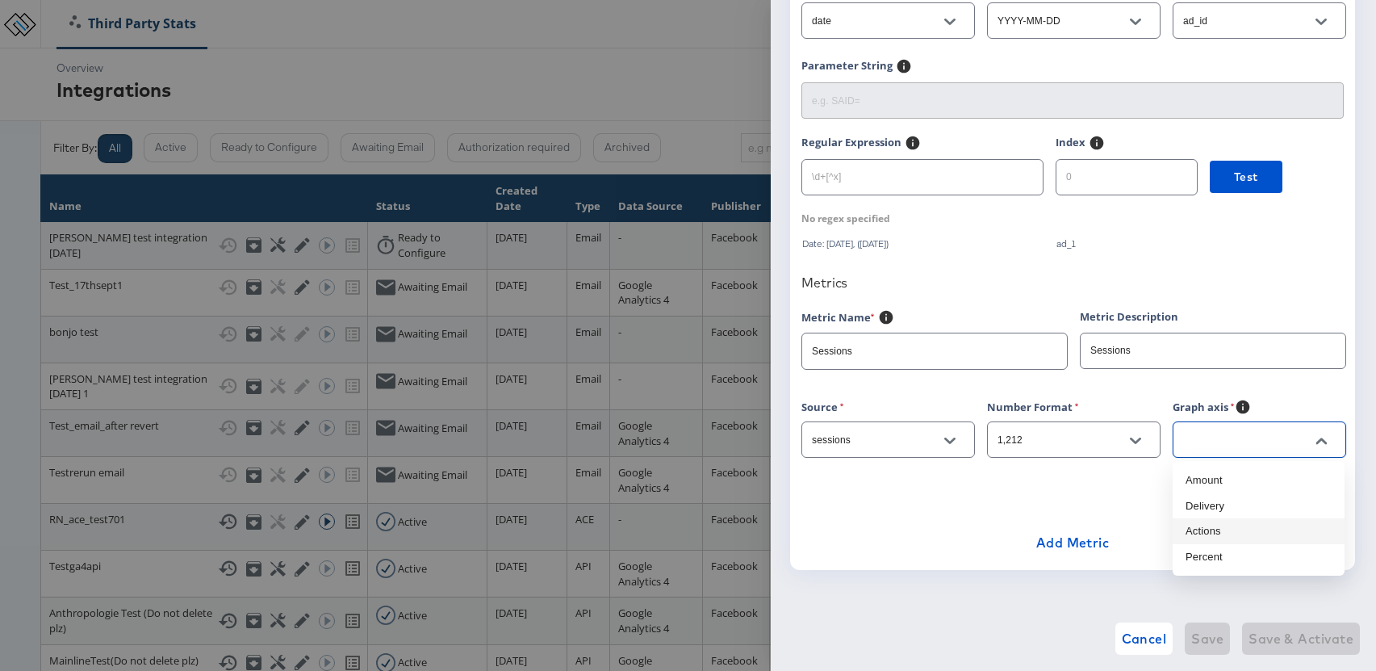
click at [1236, 535] on li "Actions" at bounding box center [1259, 531] width 172 height 26
type input "Actions"
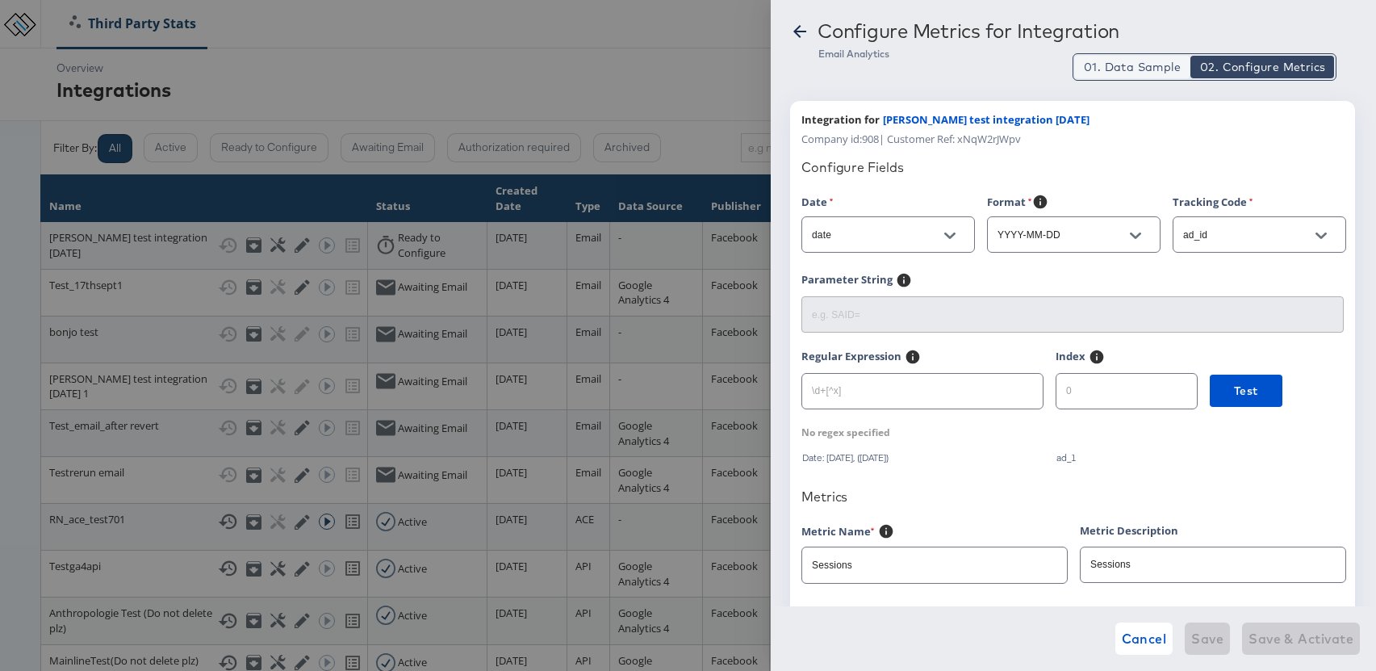
click at [1127, 63] on span "01. Data Sample" at bounding box center [1132, 67] width 97 height 16
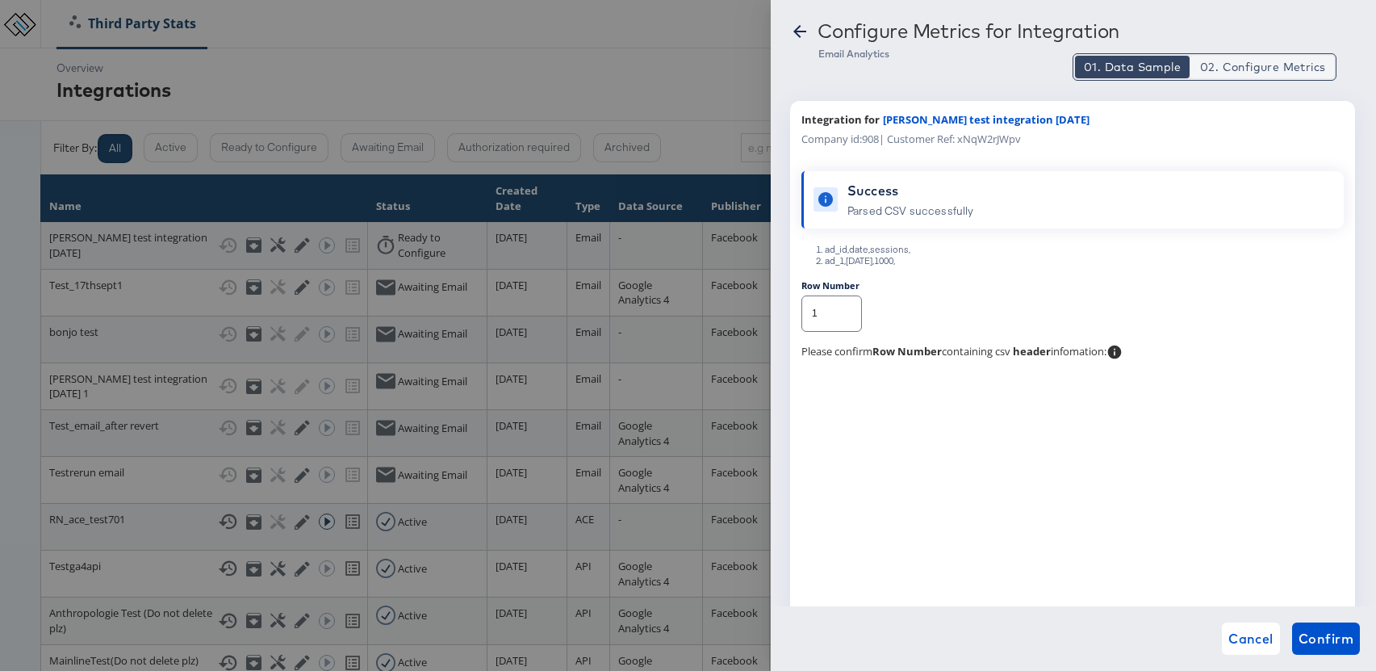
click at [1265, 75] on button "02. Configure Metrics" at bounding box center [1262, 67] width 144 height 23
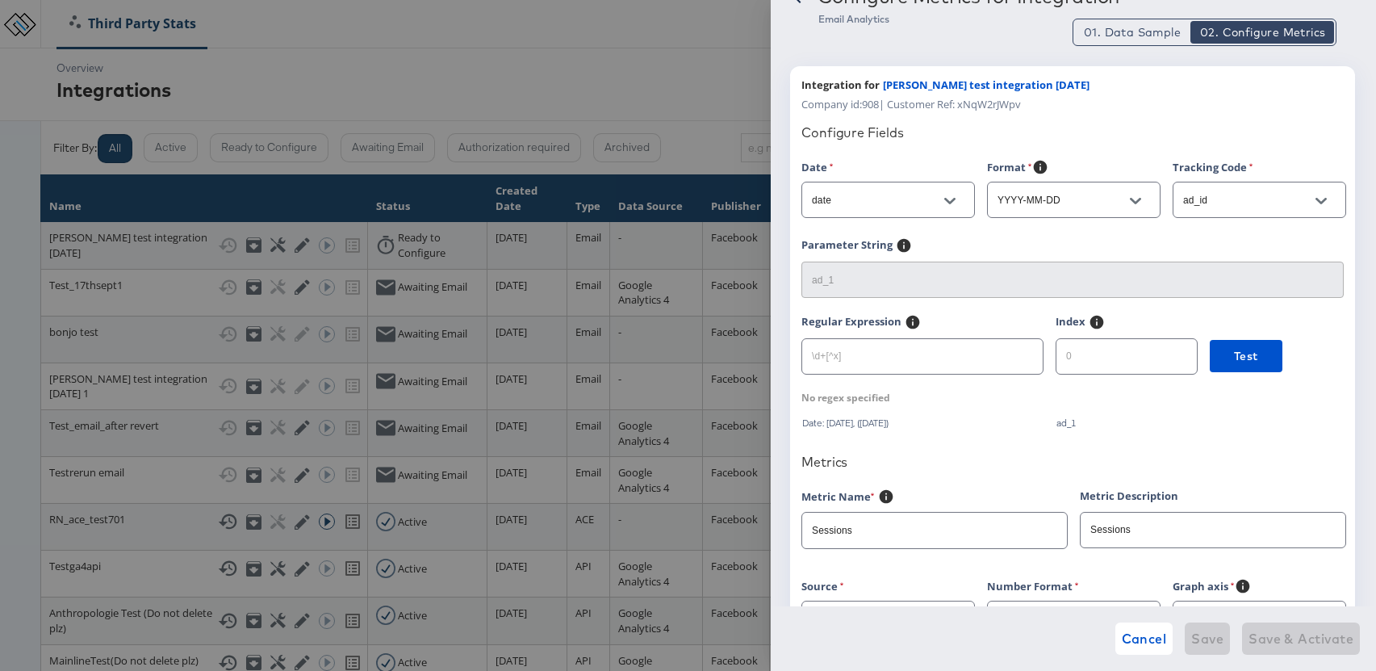
scroll to position [36, 0]
click at [1234, 358] on span "Test" at bounding box center [1246, 355] width 24 height 20
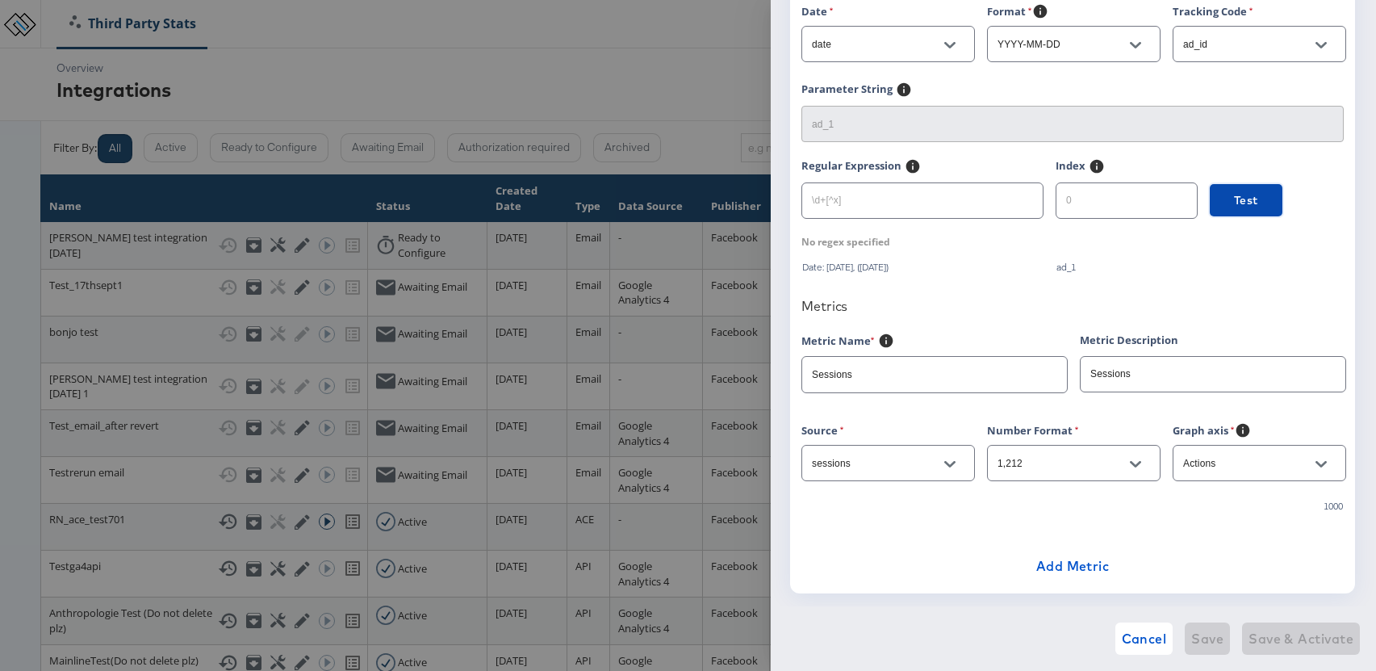
scroll to position [197, 0]
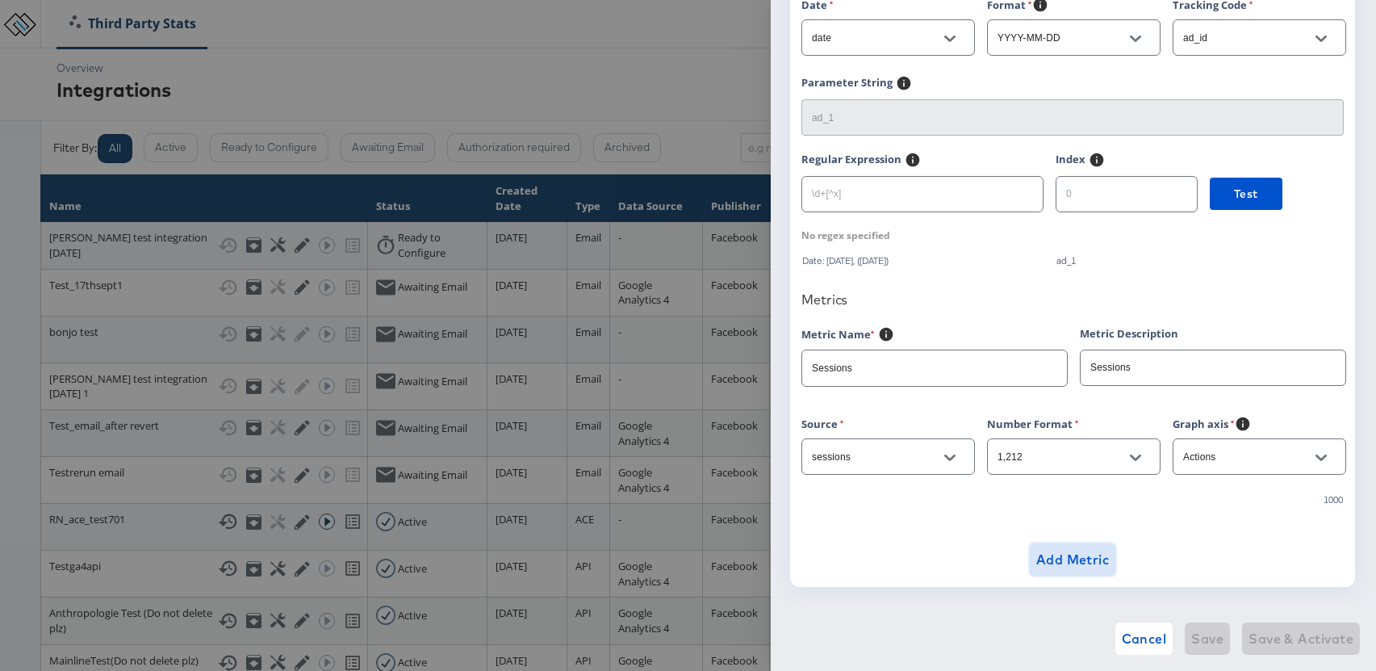
click at [1084, 557] on span "Add Metric" at bounding box center [1072, 559] width 73 height 23
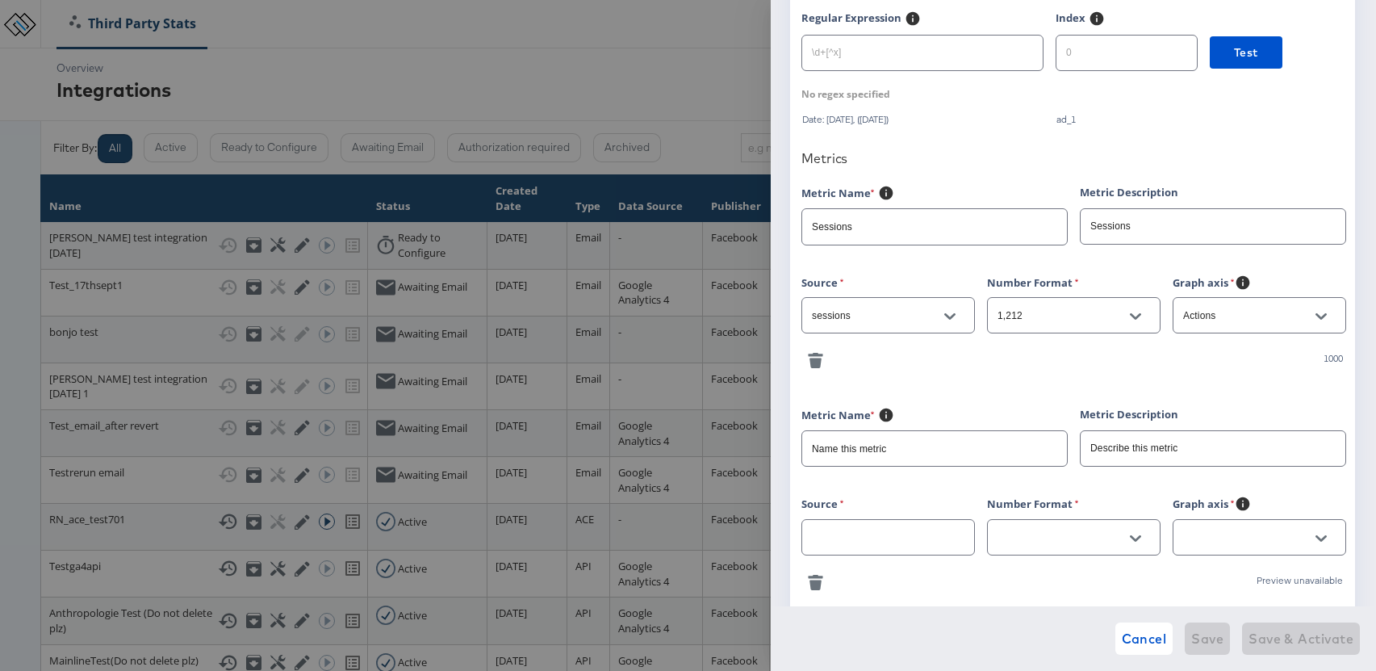
scroll to position [440, 0]
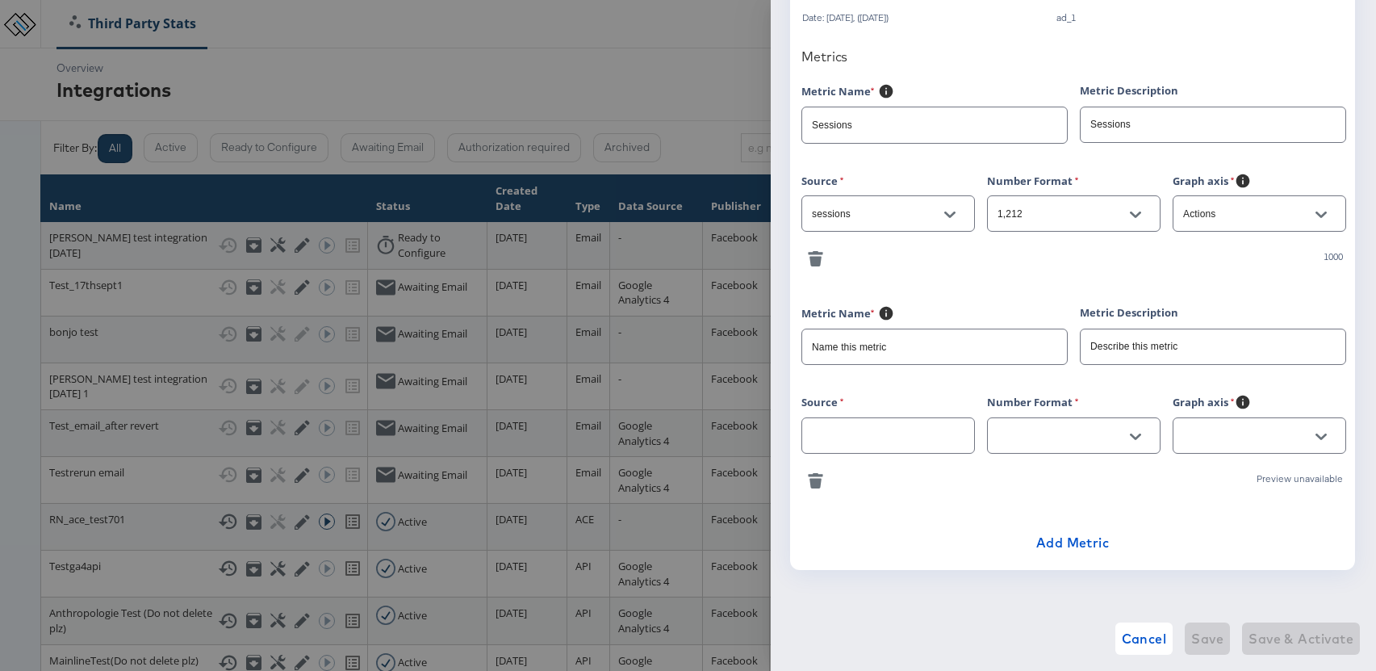
click at [816, 475] on icon "button" at bounding box center [815, 474] width 15 height 3
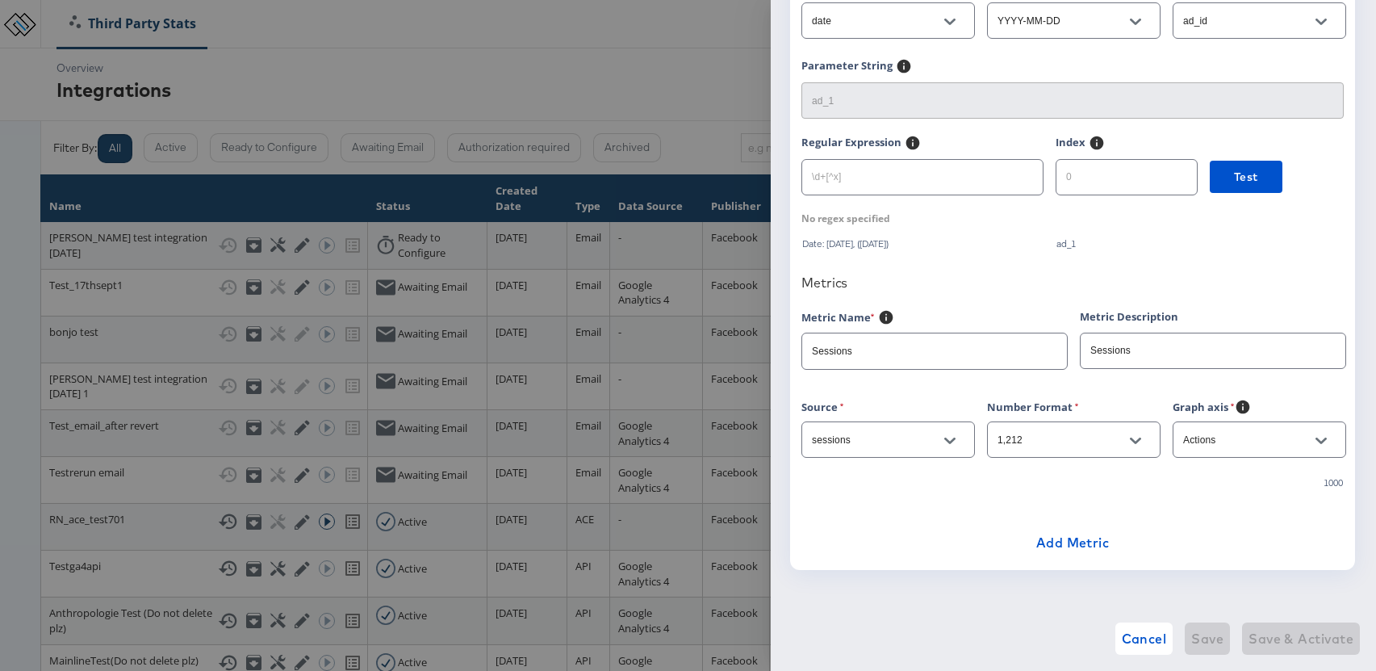
scroll to position [0, 0]
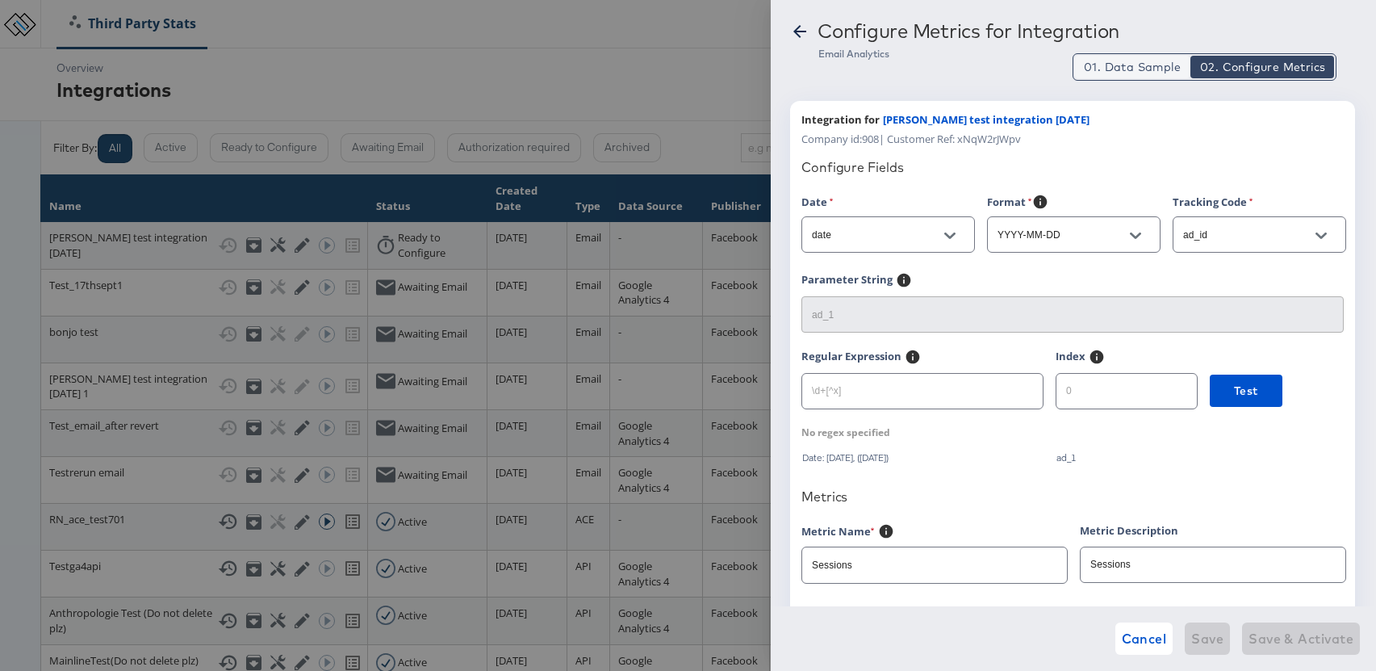
click at [1143, 70] on span "01. Data Sample" at bounding box center [1132, 67] width 97 height 16
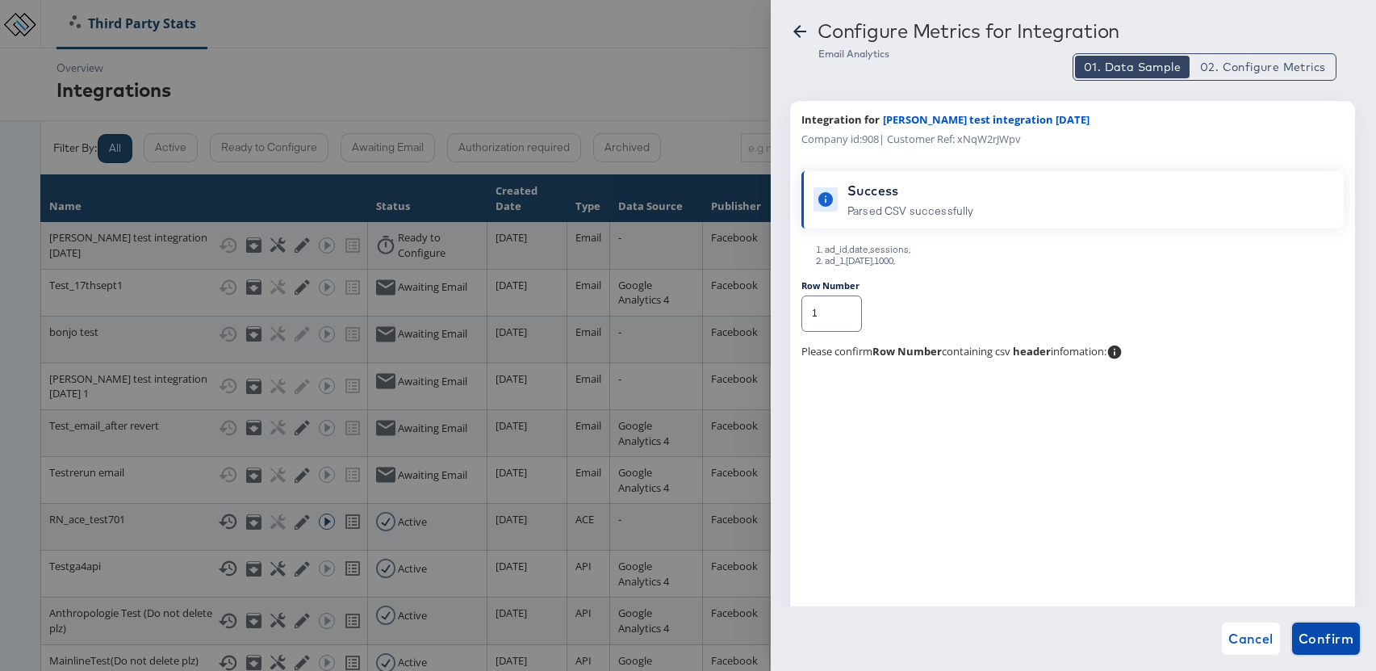
click at [1332, 638] on span "Confirm" at bounding box center [1326, 638] width 55 height 23
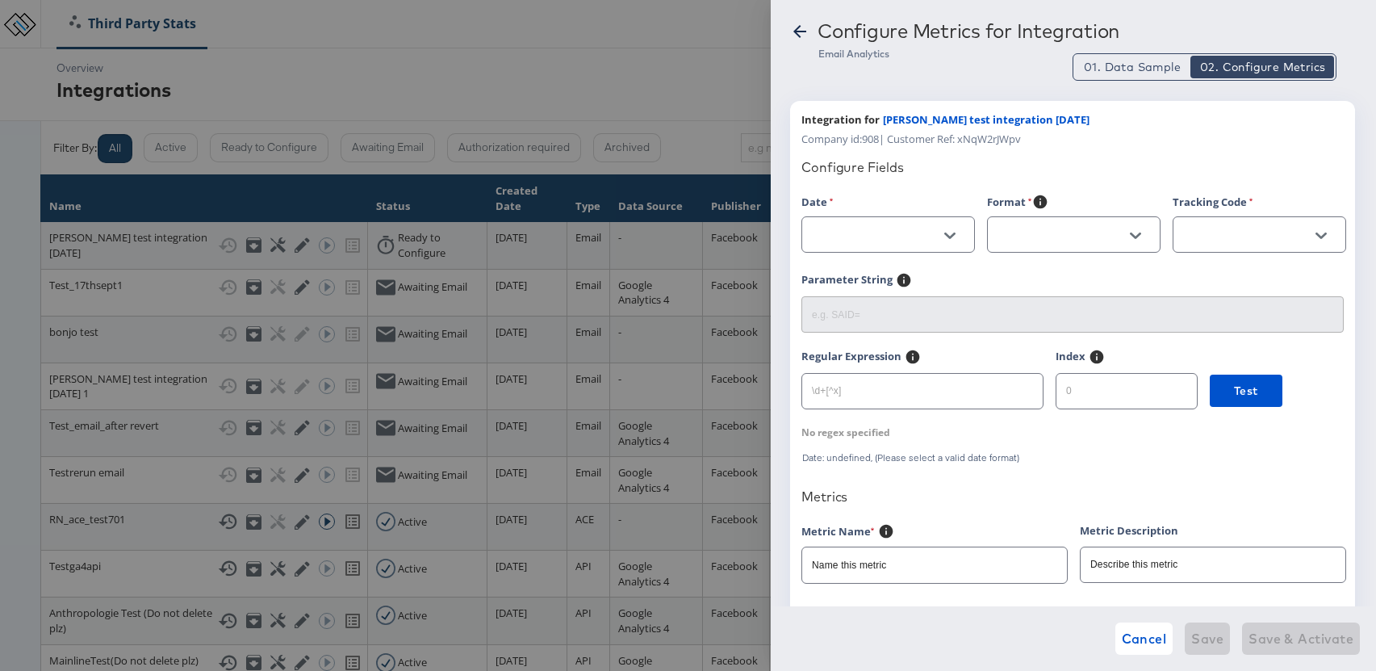
click at [944, 232] on icon "Open" at bounding box center [949, 235] width 11 height 6
click at [845, 275] on li "ad_id" at bounding box center [887, 275] width 172 height 26
type input "ad_id"
click at [1127, 231] on button "Open" at bounding box center [1136, 236] width 24 height 24
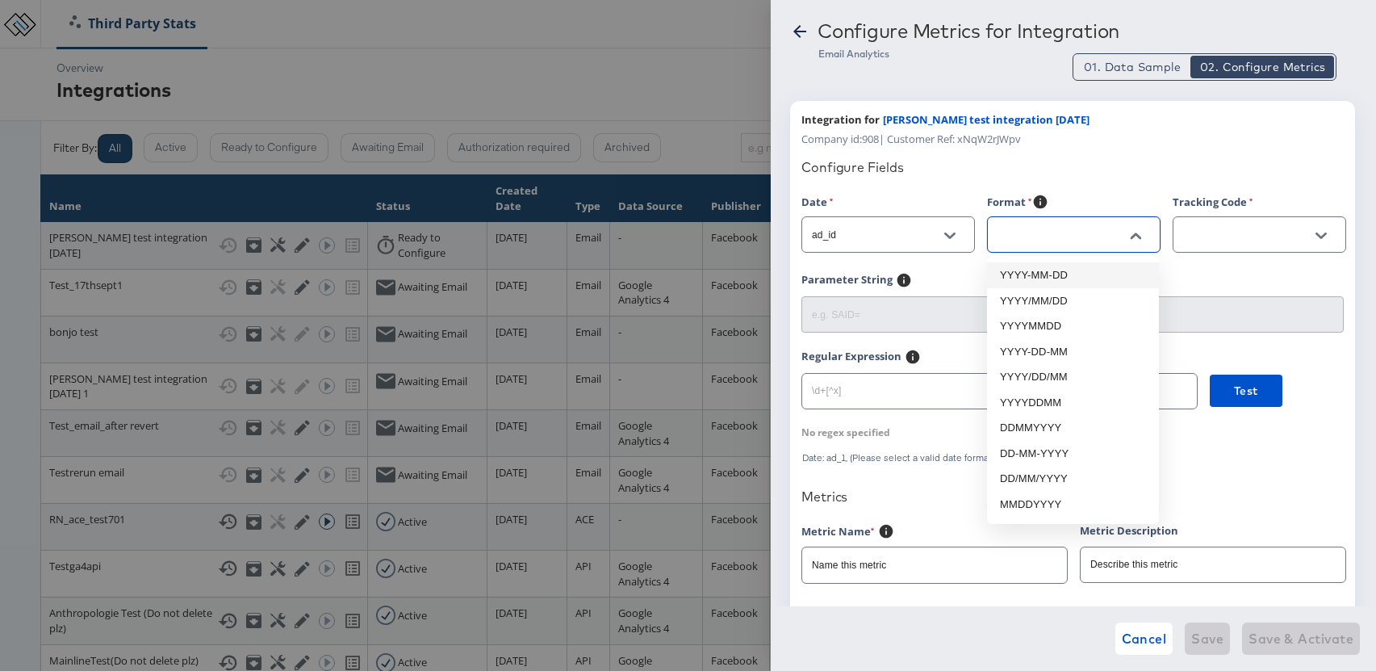
click at [1065, 278] on li "YYYY-MM-DD" at bounding box center [1073, 275] width 172 height 26
type input "YYYY-MM-DD"
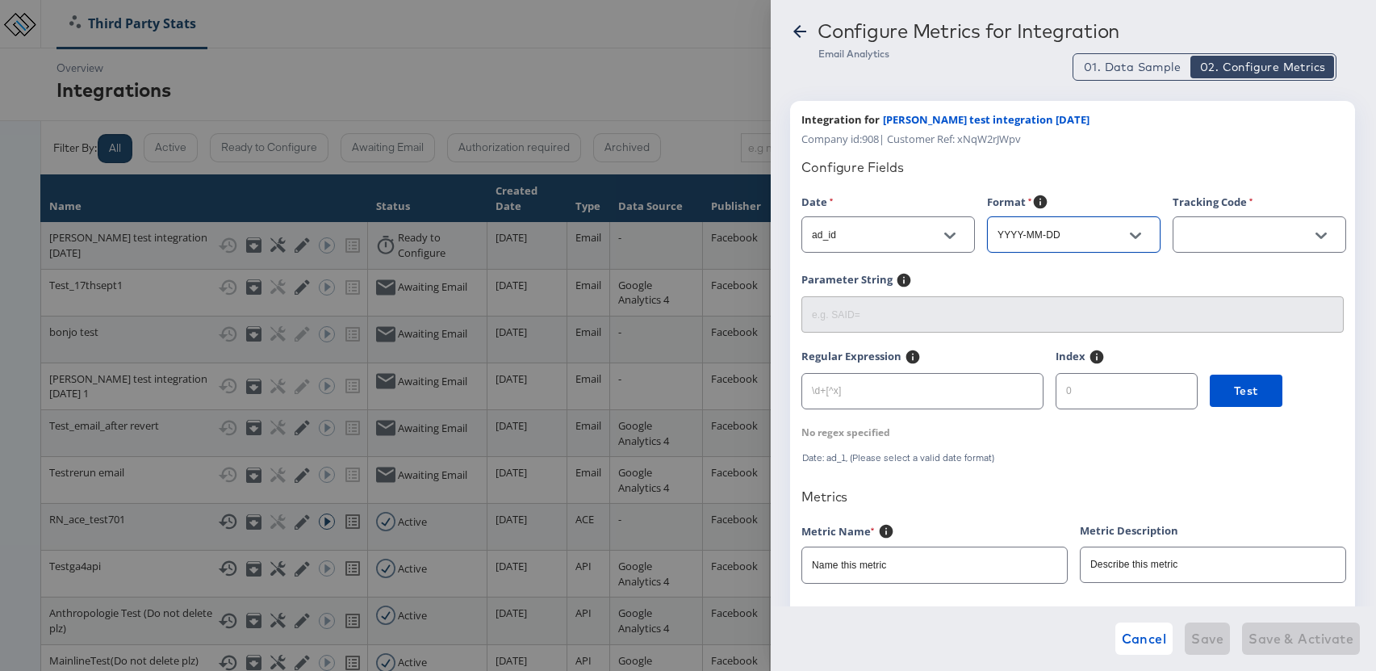
click at [1287, 238] on input "text" at bounding box center [1247, 235] width 134 height 19
click at [1230, 270] on li "date" at bounding box center [1259, 275] width 172 height 26
type input "date"
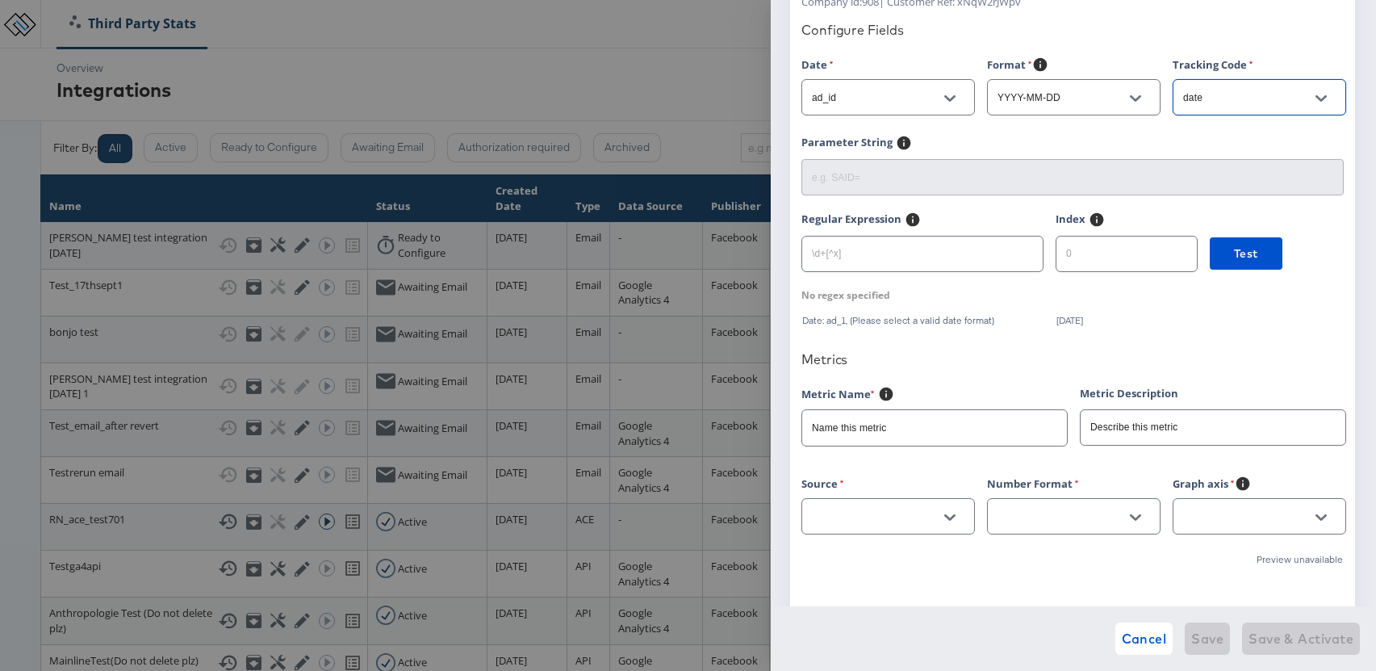
scroll to position [214, 0]
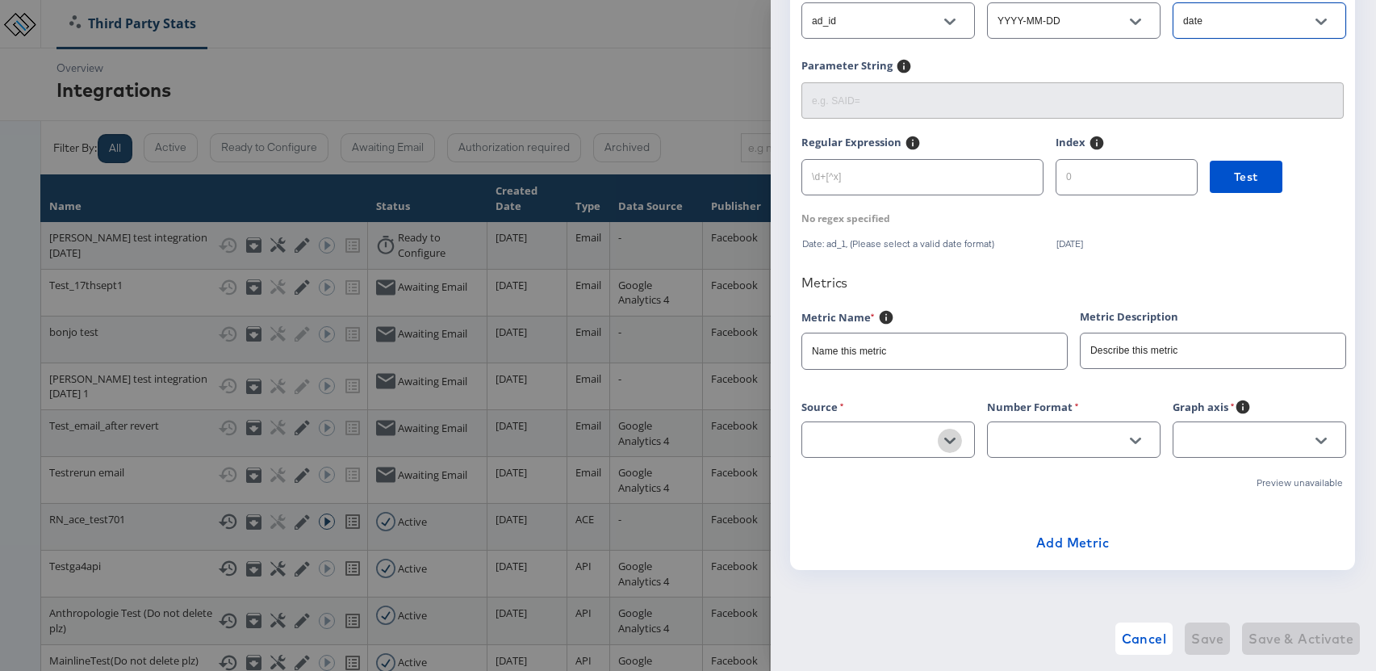
click at [953, 448] on button "Open" at bounding box center [950, 441] width 24 height 24
click at [872, 483] on li "sessions" at bounding box center [887, 480] width 172 height 26
type input "sessions"
click at [1134, 439] on icon "Open" at bounding box center [1135, 440] width 11 height 11
click at [994, 507] on li "1,212" at bounding box center [1073, 506] width 172 height 26
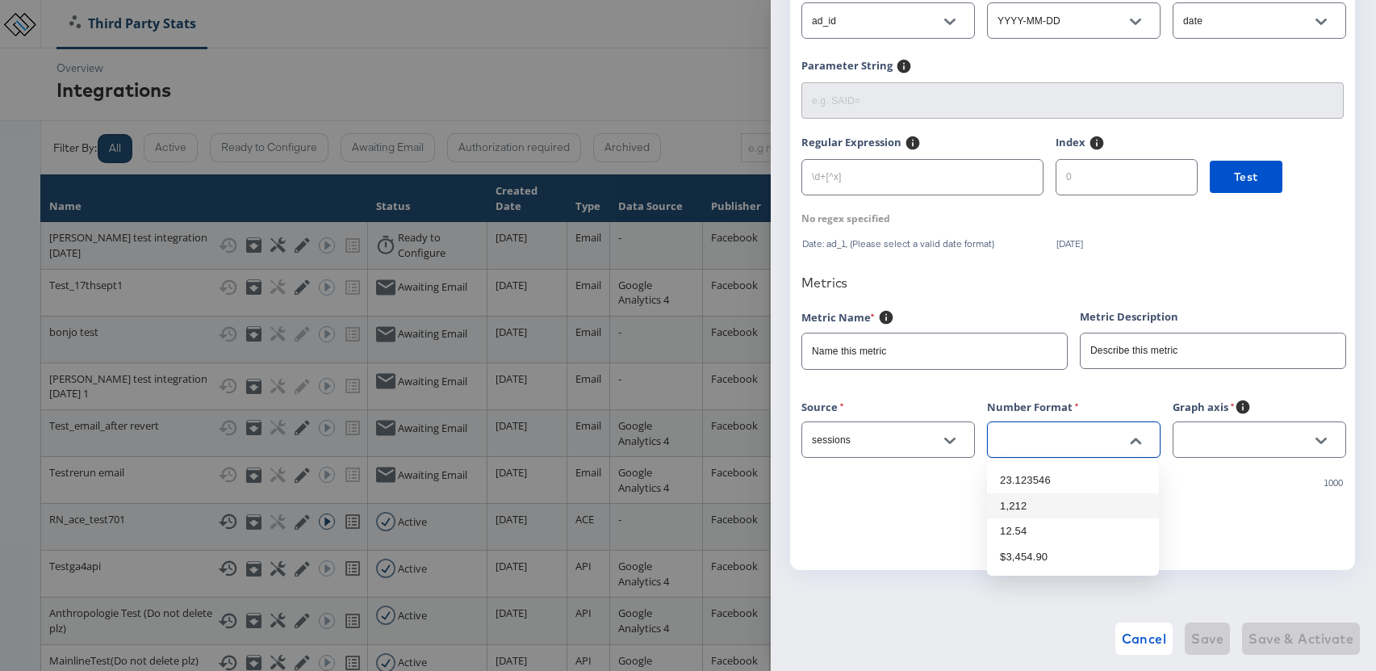
type input "1,212"
click at [1316, 437] on icon "Open" at bounding box center [1321, 440] width 11 height 6
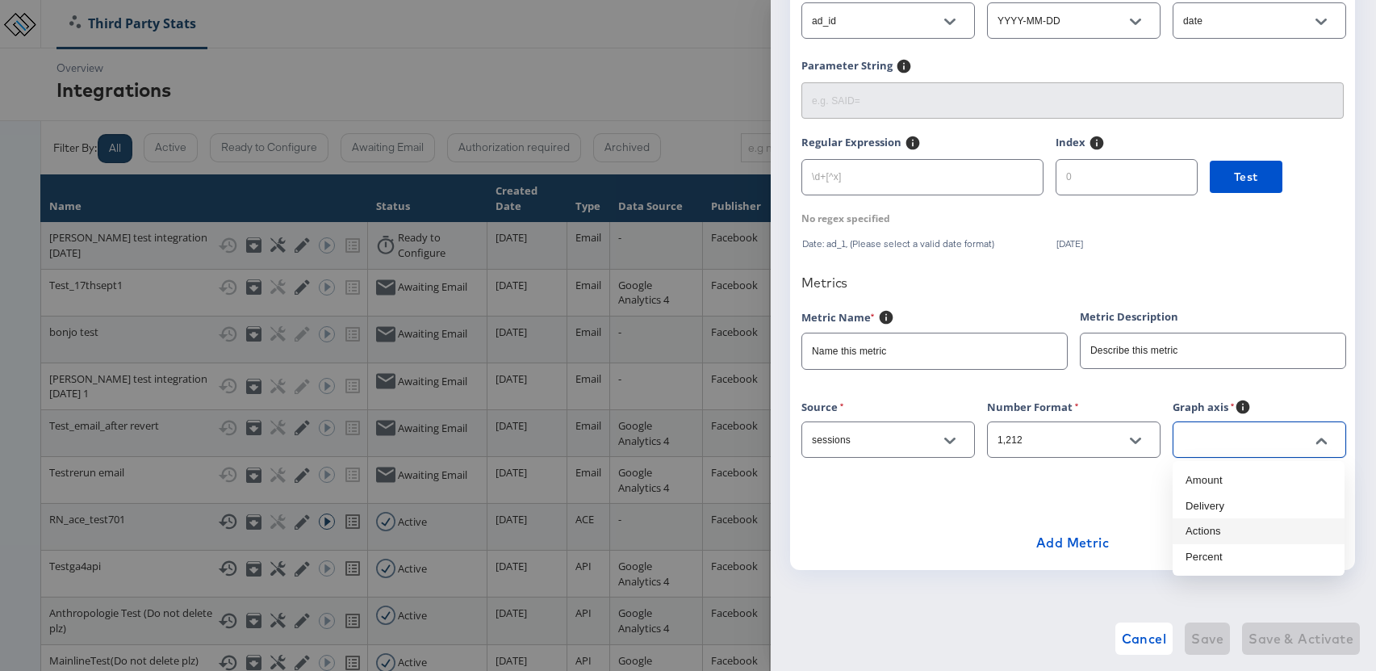
click at [1218, 525] on li "Actions" at bounding box center [1259, 531] width 172 height 26
type input "Actions"
click at [887, 353] on input "Name this metric" at bounding box center [934, 344] width 265 height 35
drag, startPoint x: 910, startPoint y: 352, endPoint x: 813, endPoint y: 349, distance: 97.7
click at [813, 349] on input "Name this metric" at bounding box center [934, 344] width 265 height 35
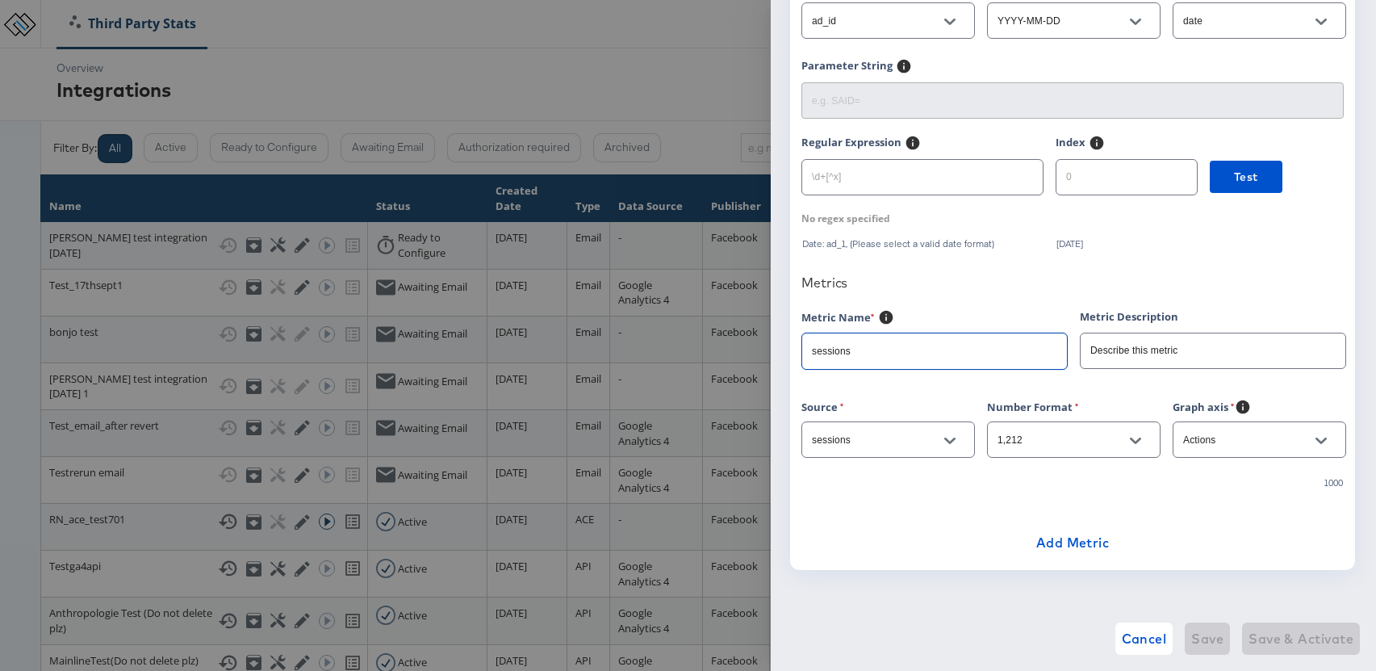
type input "sessions"
click at [1246, 435] on input "Actions" at bounding box center [1247, 440] width 134 height 19
click at [1211, 475] on li "Amount" at bounding box center [1259, 480] width 172 height 26
type input "Amount"
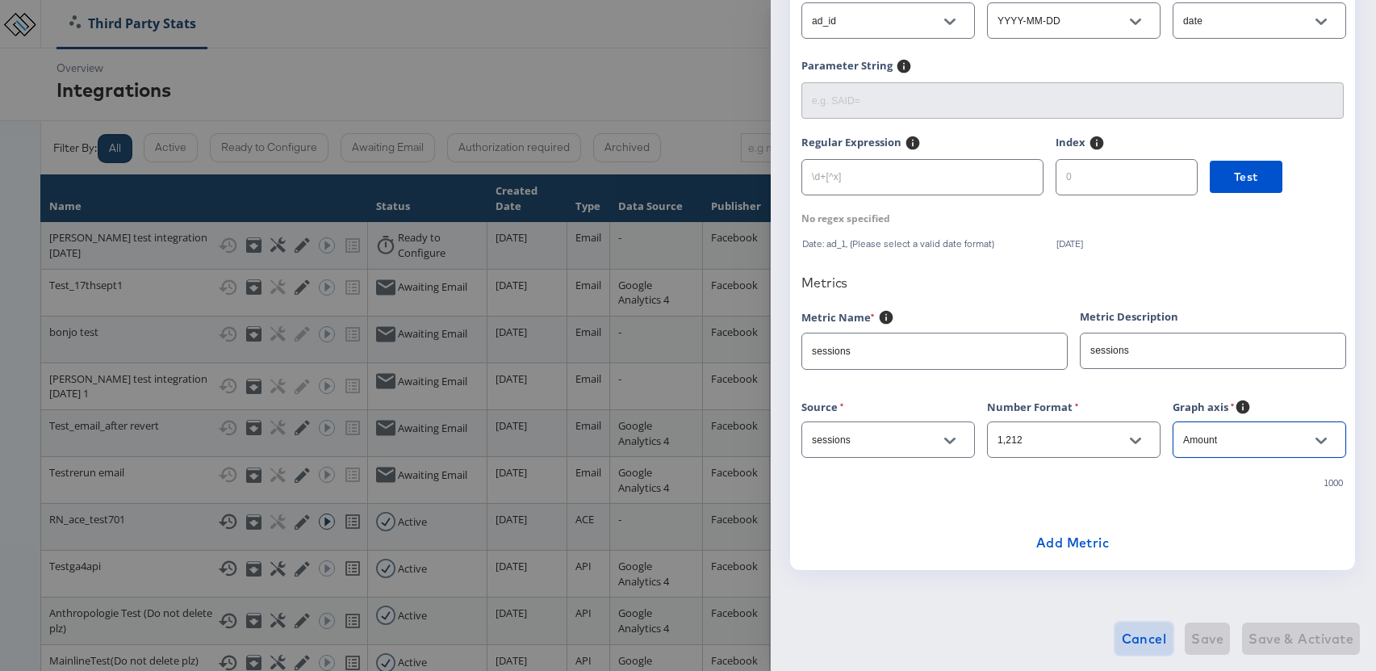
click at [1149, 637] on span "Cancel" at bounding box center [1144, 638] width 45 height 23
